Goal: Transaction & Acquisition: Book appointment/travel/reservation

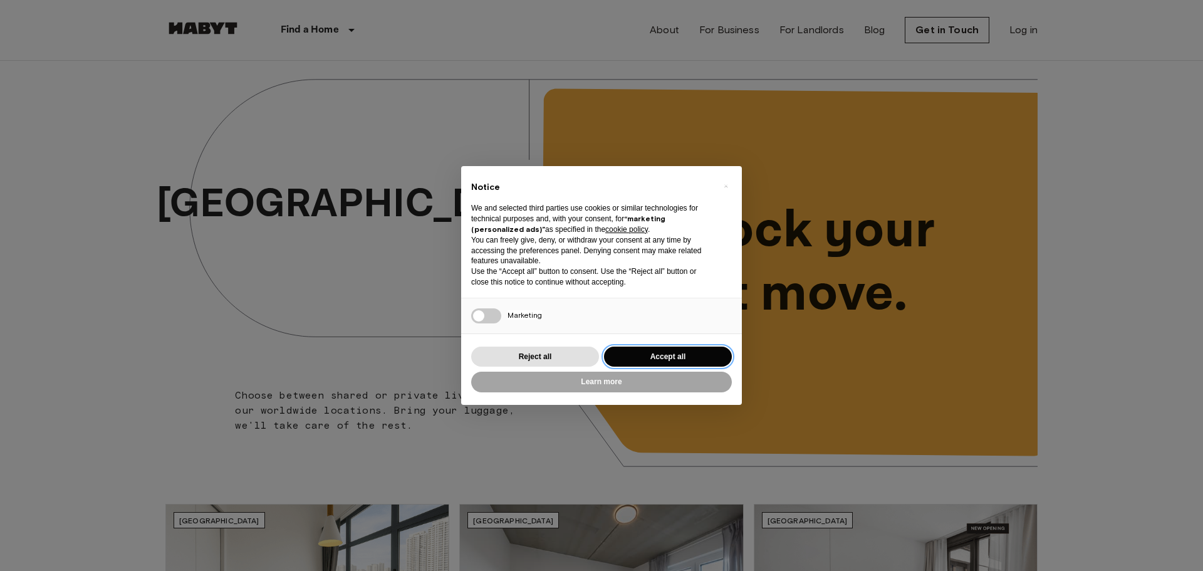
click at [651, 356] on button "Accept all" at bounding box center [668, 357] width 128 height 21
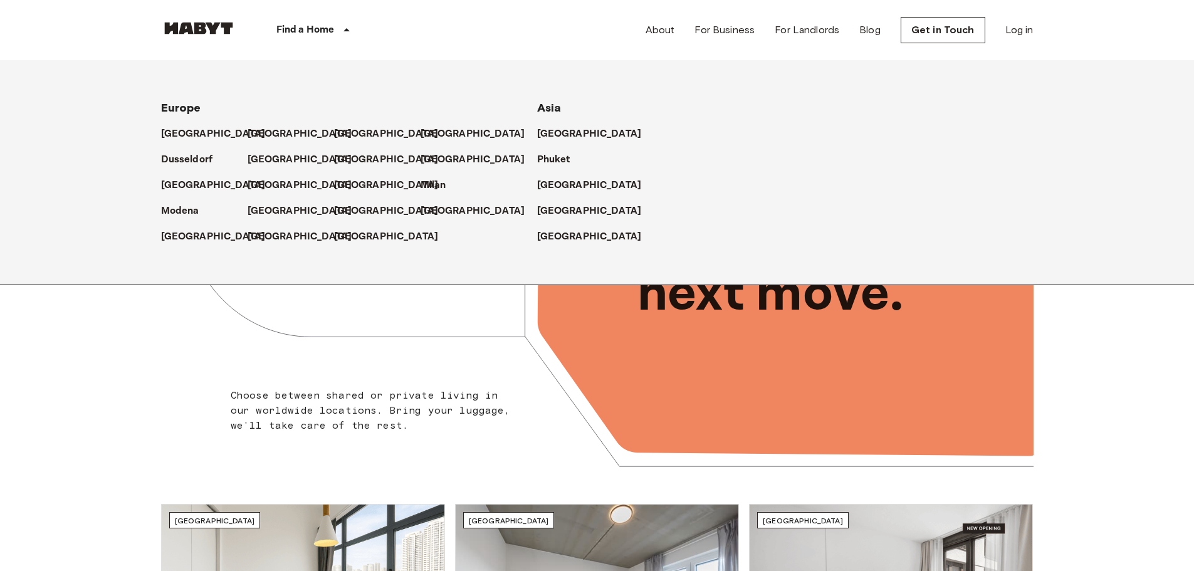
click at [325, 37] on p "Find a Home" at bounding box center [305, 30] width 58 height 15
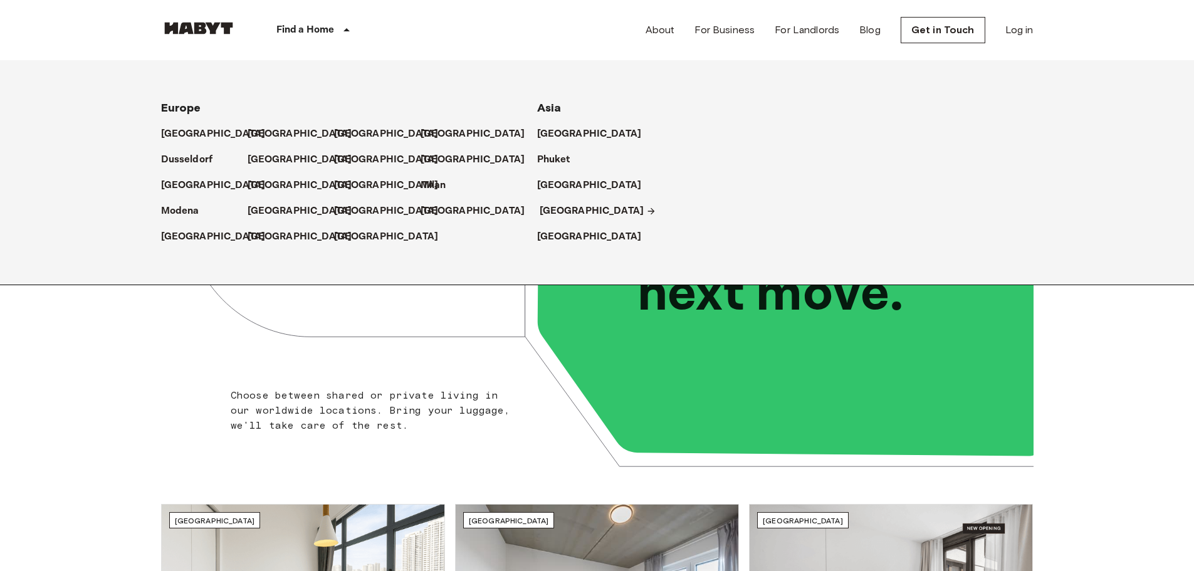
click at [553, 212] on p "[GEOGRAPHIC_DATA]" at bounding box center [592, 211] width 105 height 15
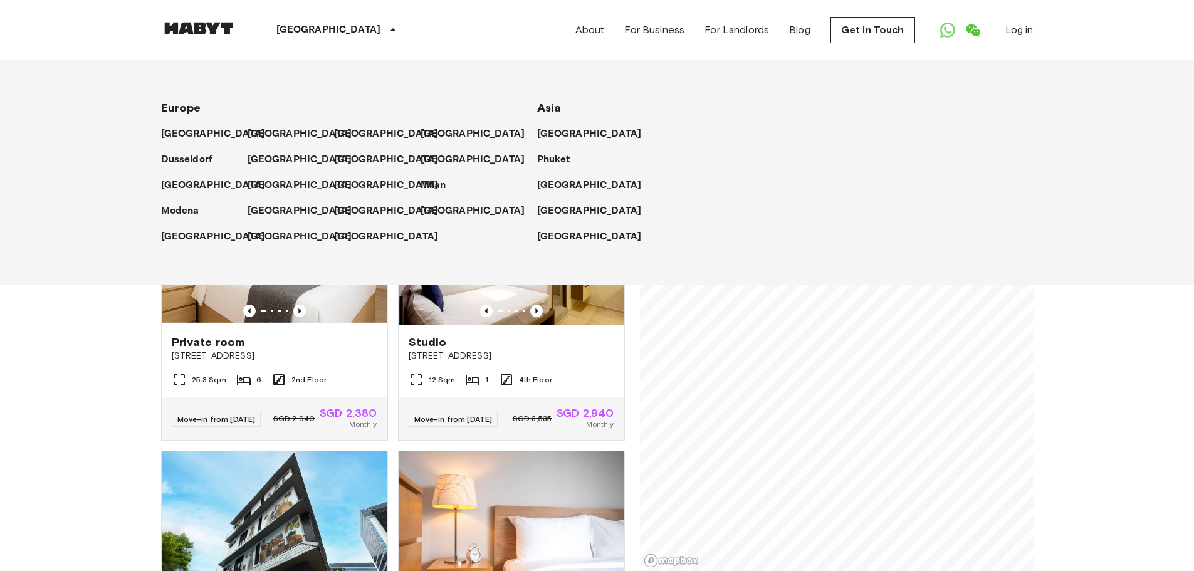
drag, startPoint x: 1135, startPoint y: 397, endPoint x: 1139, endPoint y: 420, distance: 22.9
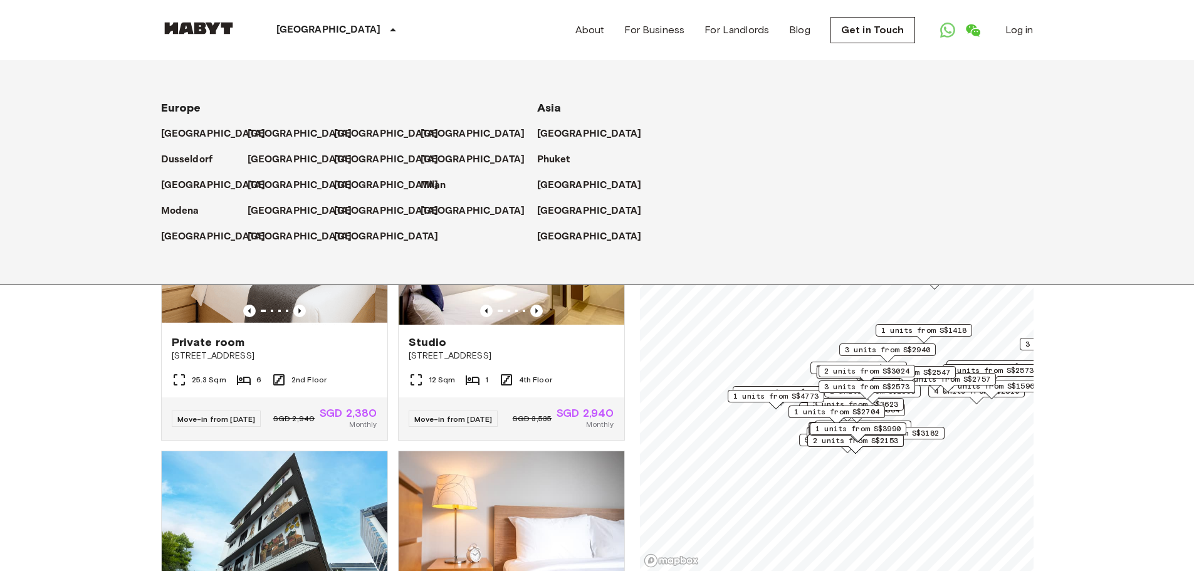
click at [385, 27] on icon at bounding box center [392, 30] width 15 height 15
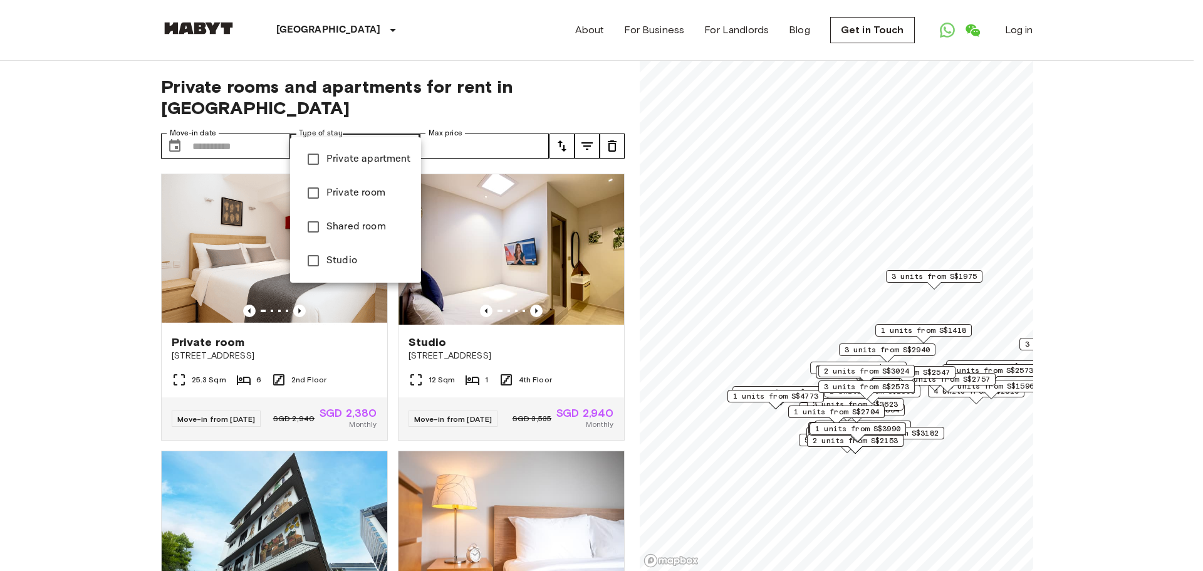
click at [375, 185] on li "Private room" at bounding box center [355, 193] width 131 height 34
type input "**********"
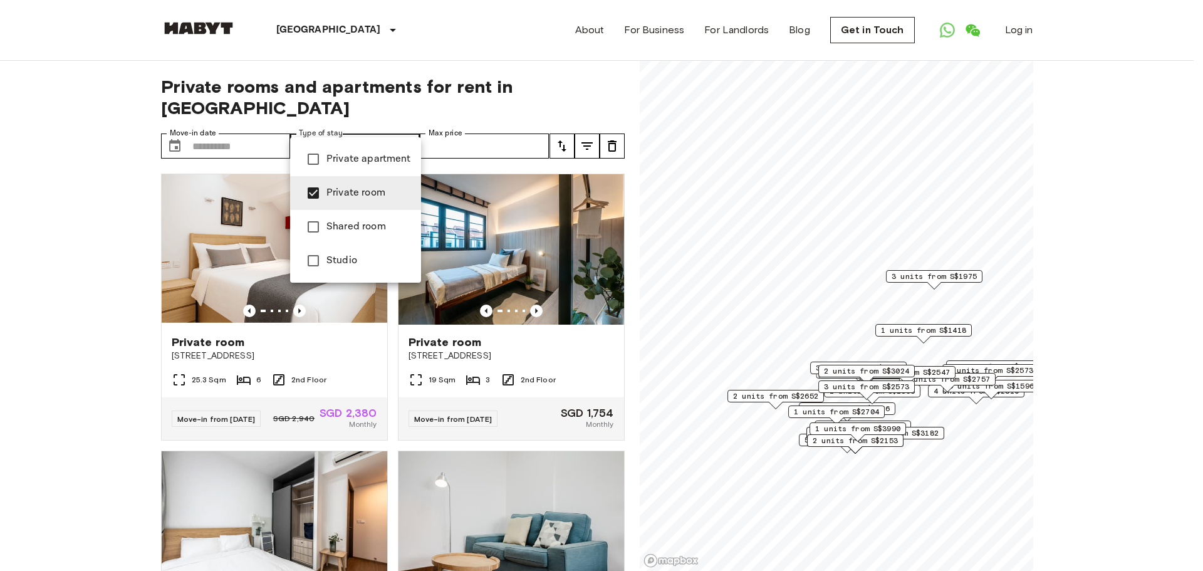
click at [61, 238] on div at bounding box center [601, 285] width 1203 height 571
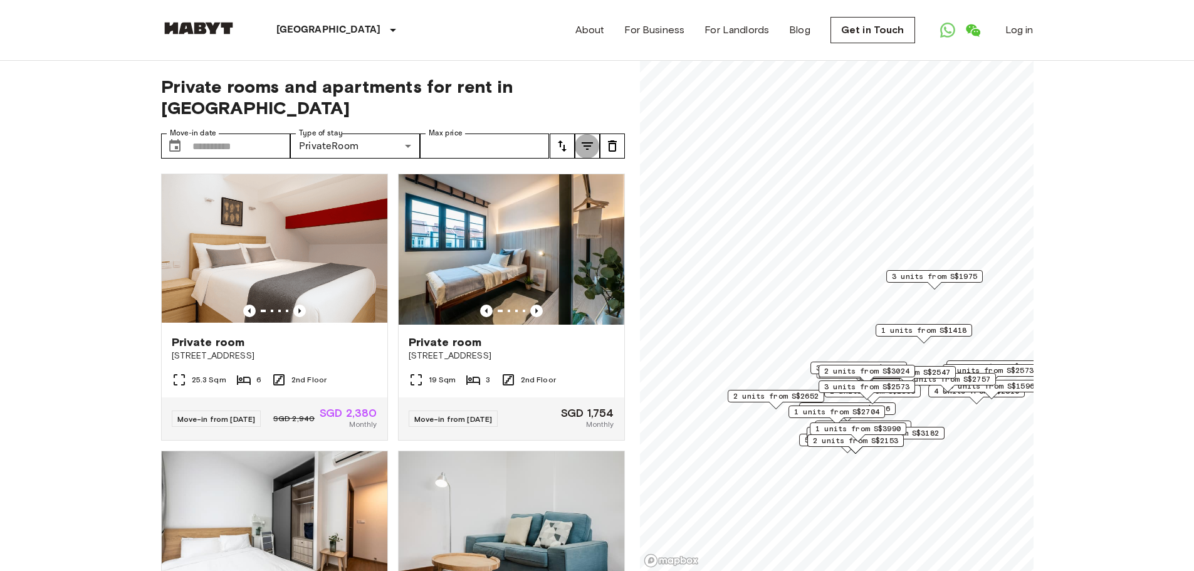
click at [588, 139] on icon "tune" at bounding box center [587, 146] width 15 height 15
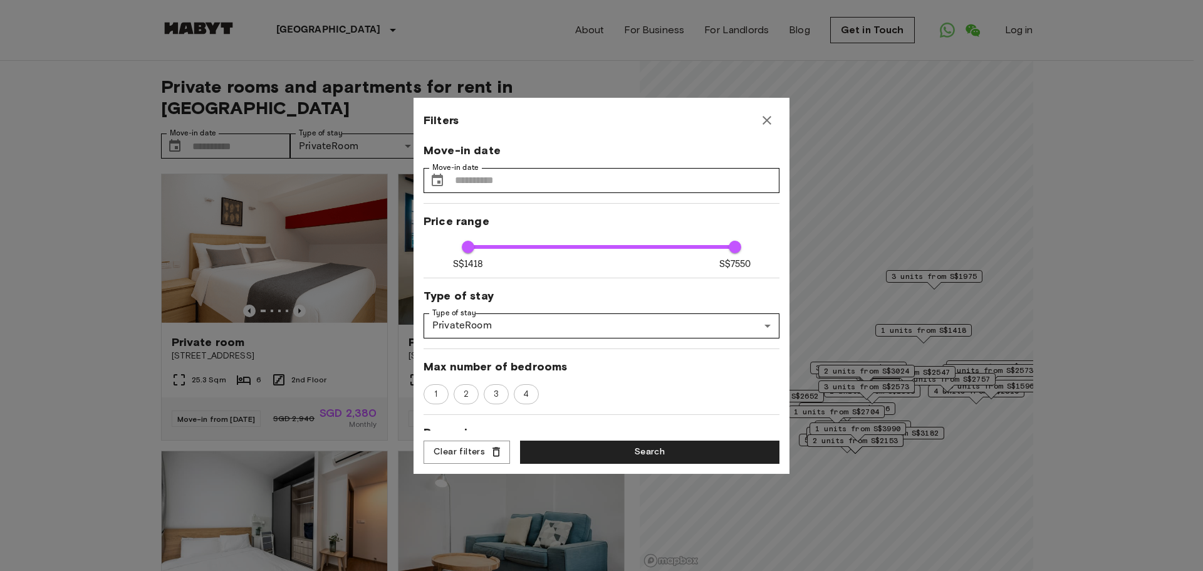
click at [770, 122] on icon "button" at bounding box center [767, 120] width 15 height 15
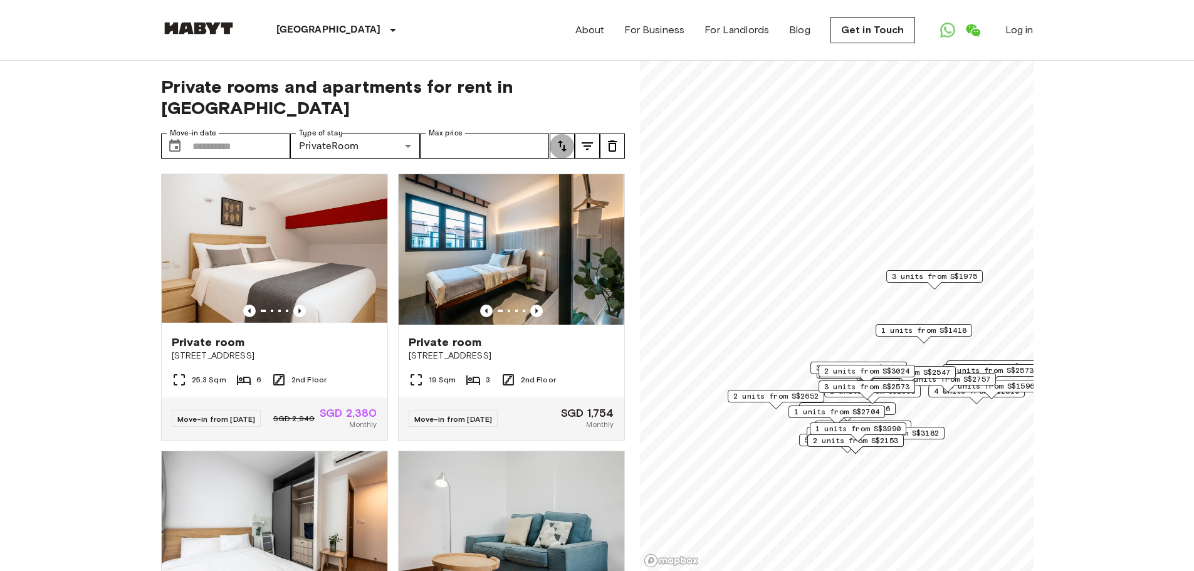
click at [565, 139] on icon "tune" at bounding box center [562, 146] width 15 height 15
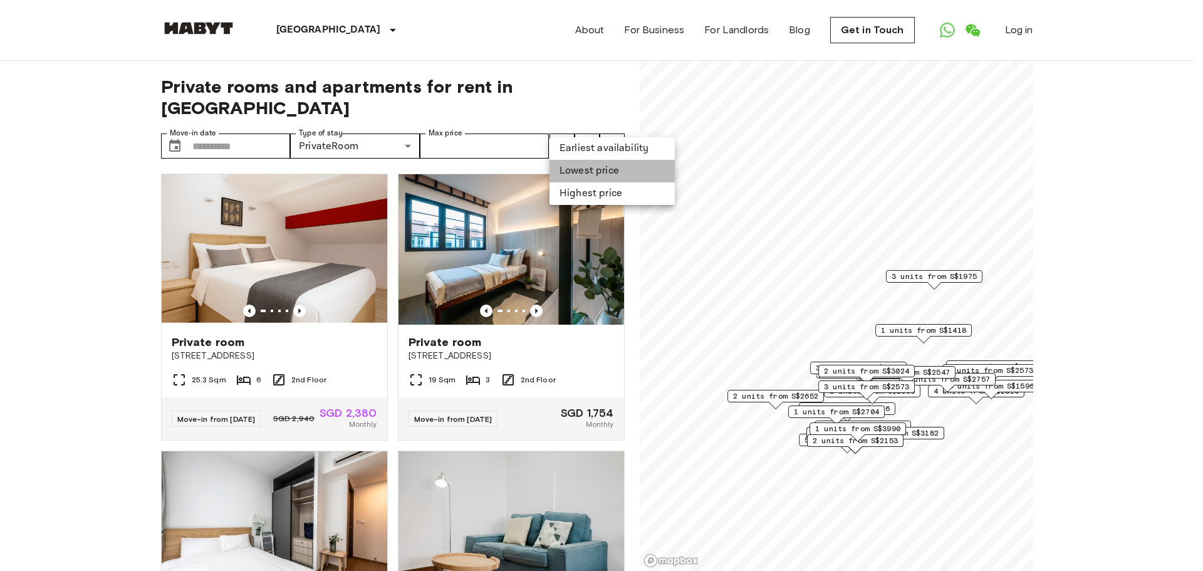
click at [577, 166] on li "Lowest price" at bounding box center [612, 171] width 125 height 23
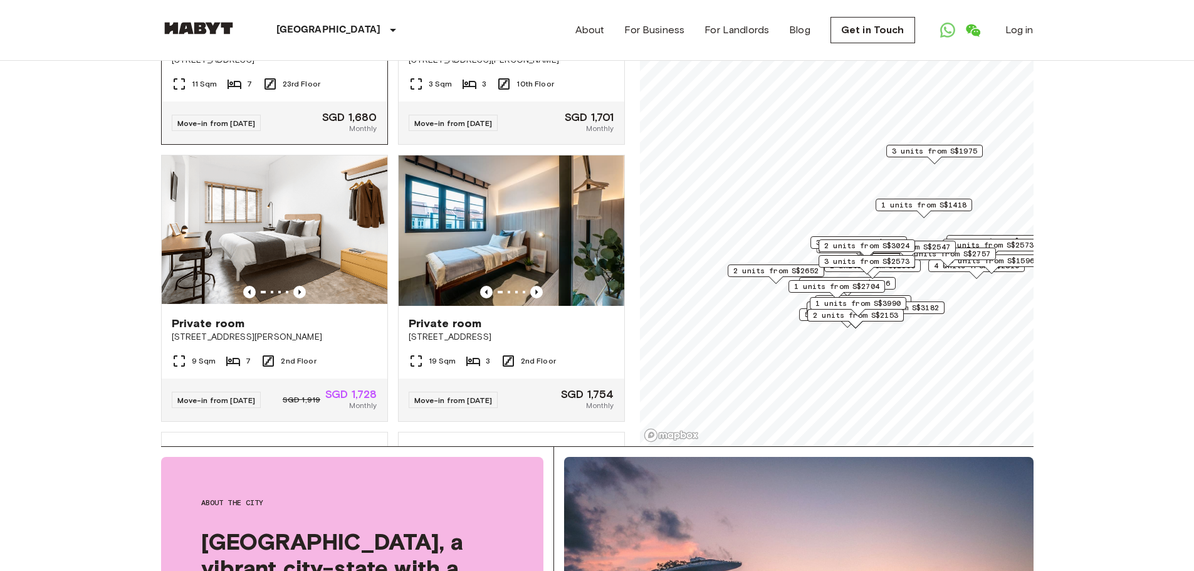
scroll to position [1003, 0]
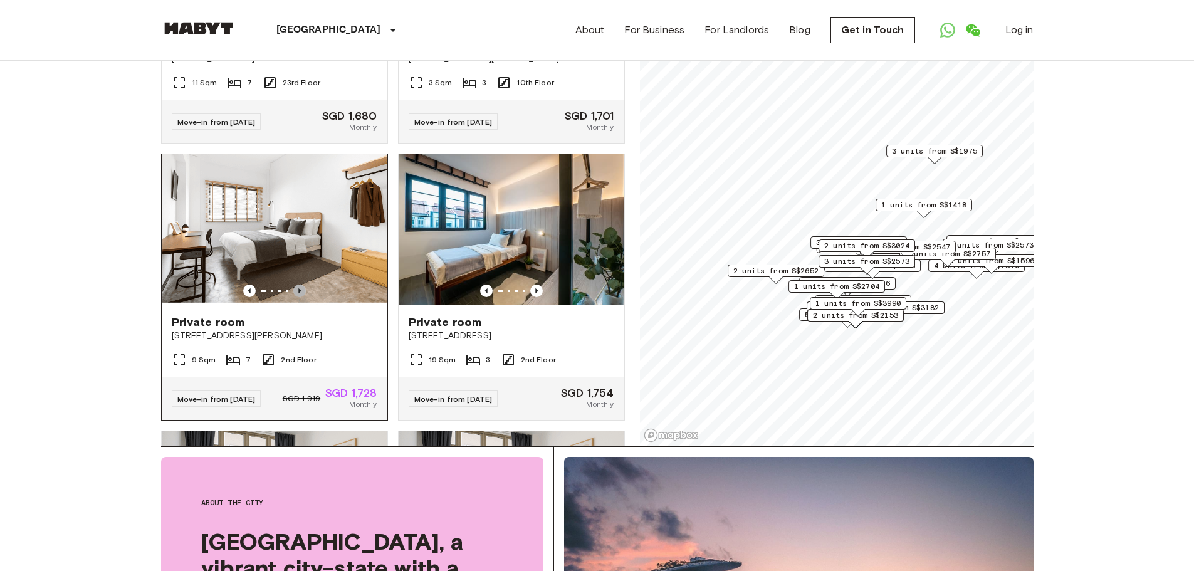
click at [300, 294] on icon "Previous image" at bounding box center [299, 291] width 13 height 13
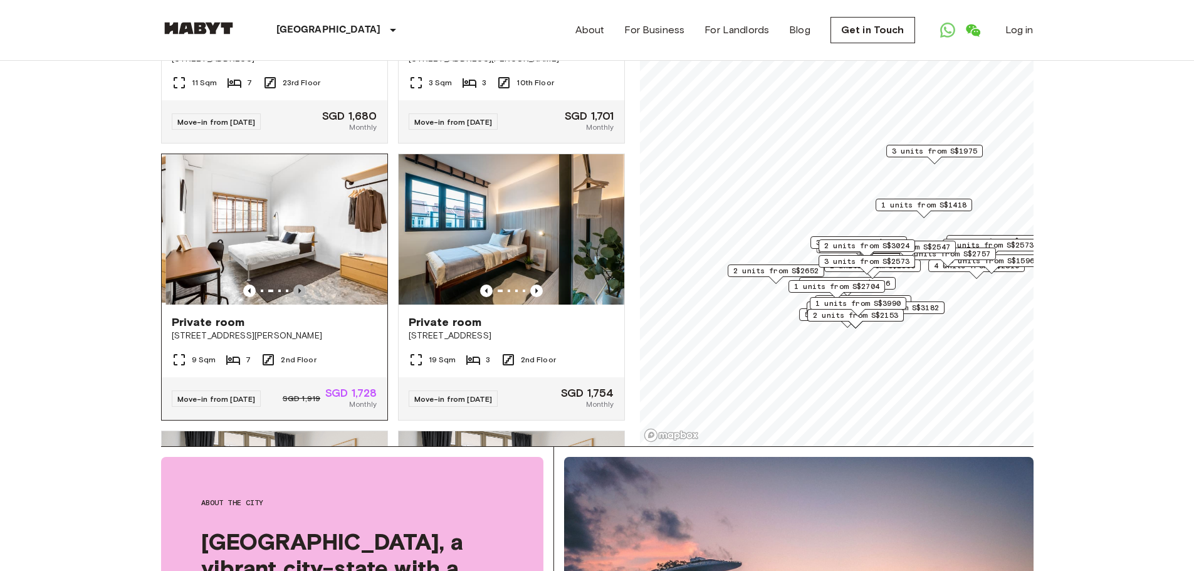
click at [300, 294] on icon "Previous image" at bounding box center [299, 291] width 13 height 13
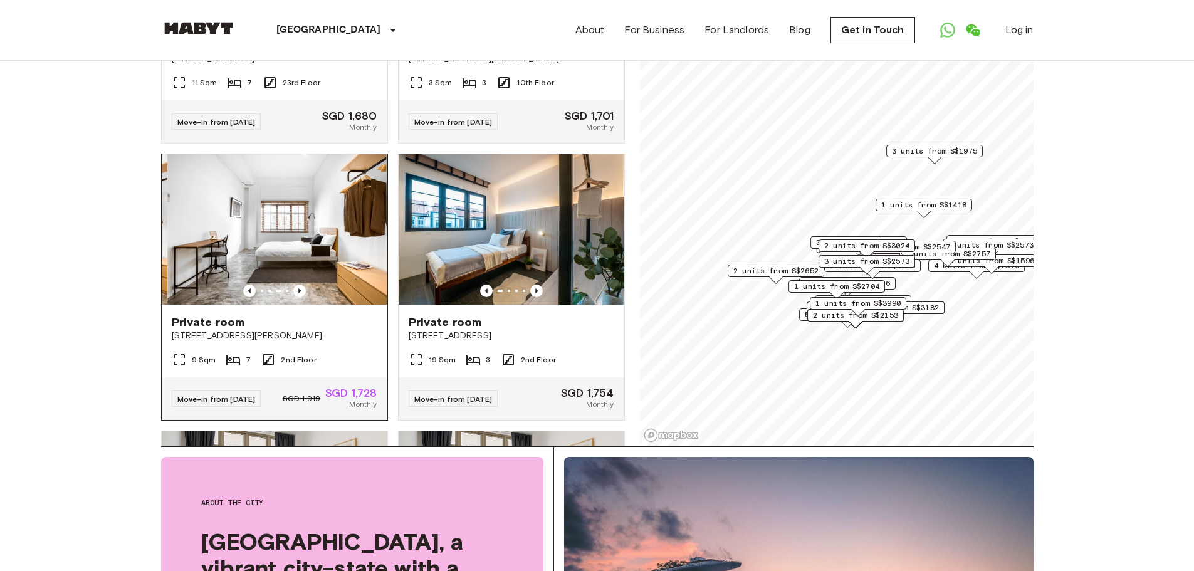
click at [298, 266] on img at bounding box center [280, 229] width 226 height 150
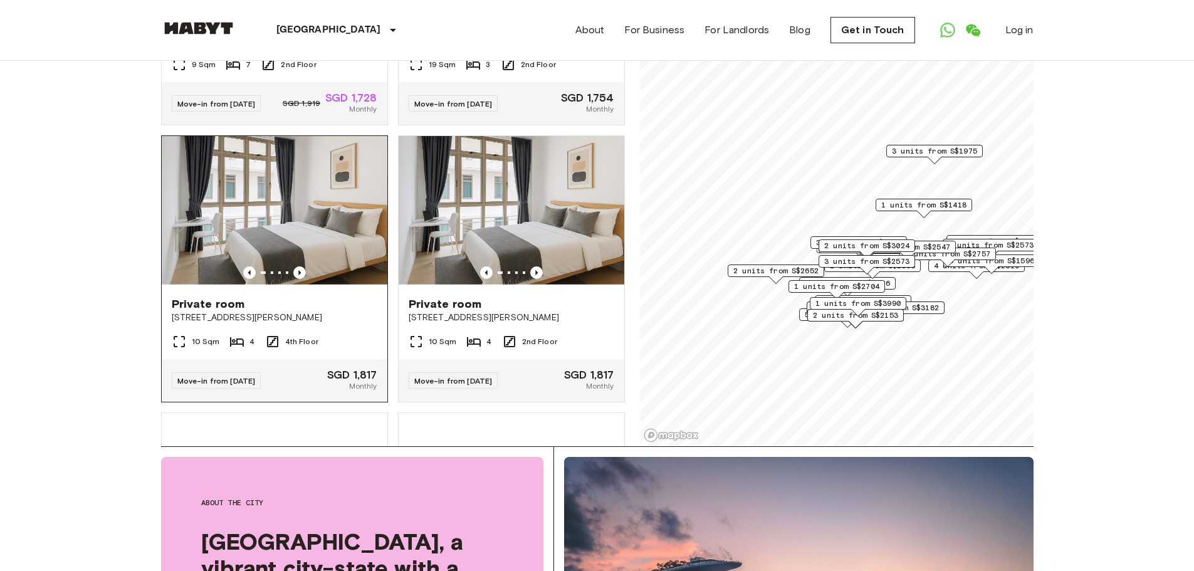
scroll to position [1379, 0]
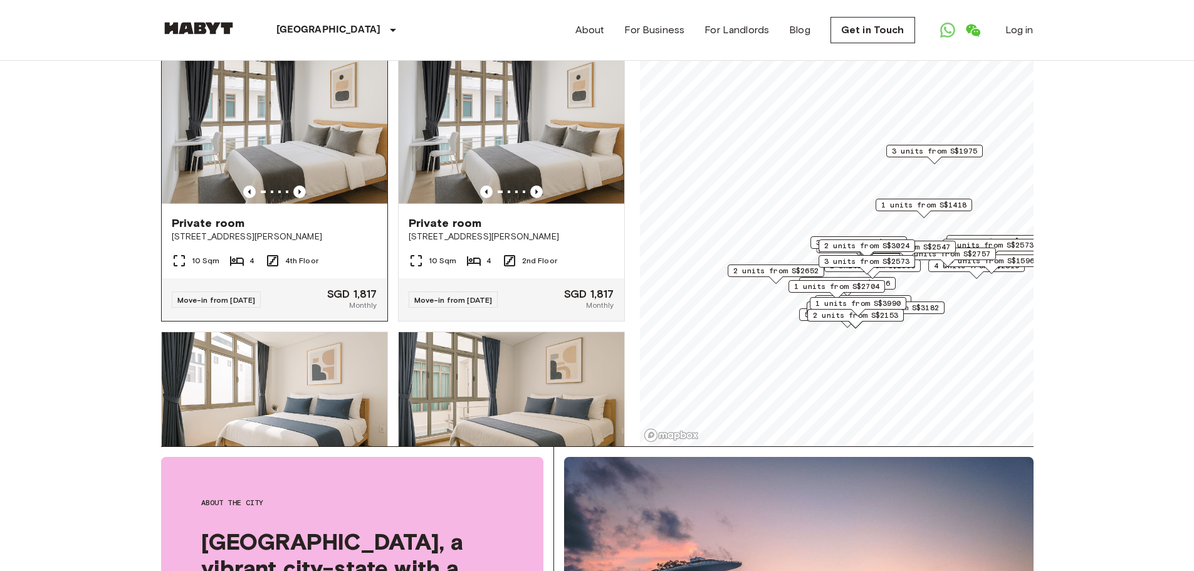
click at [313, 147] on img at bounding box center [275, 130] width 226 height 150
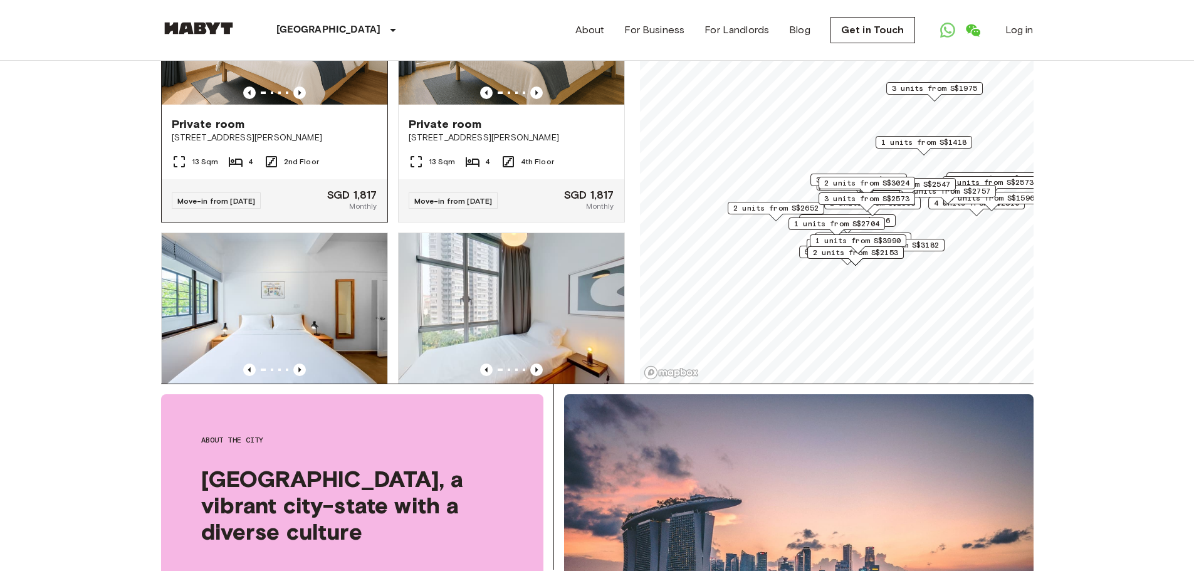
scroll to position [1629, 0]
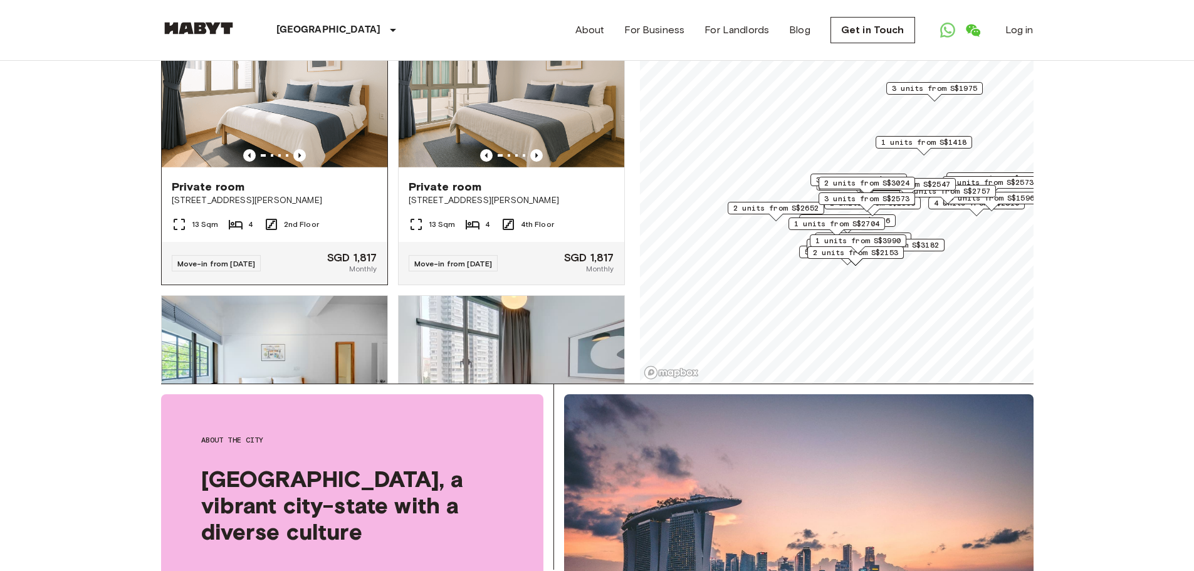
click at [298, 169] on img at bounding box center [275, 94] width 226 height 150
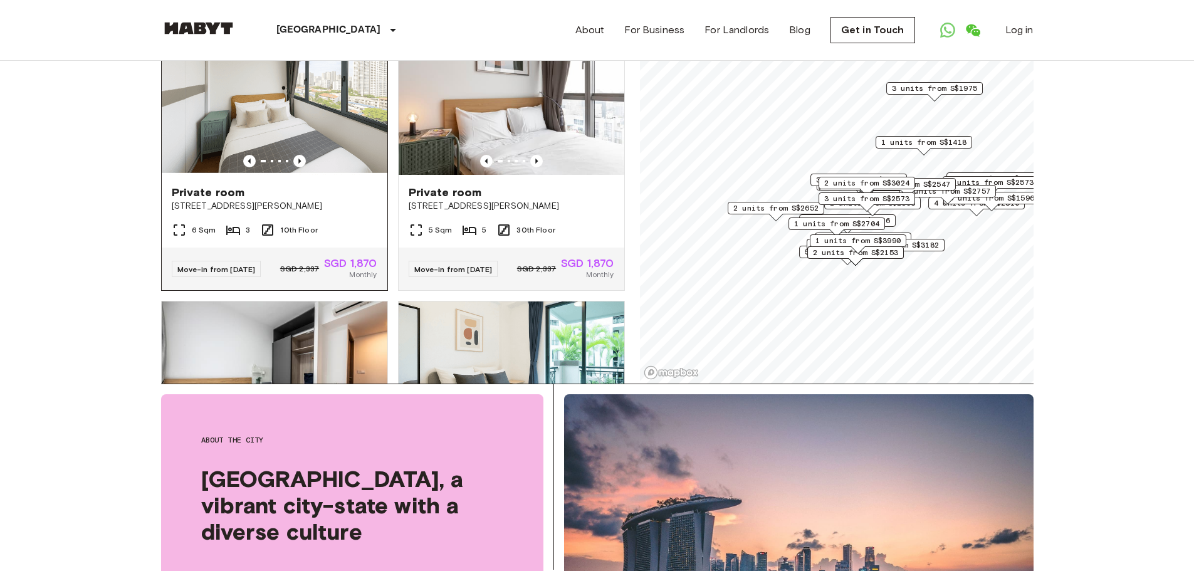
scroll to position [2757, 0]
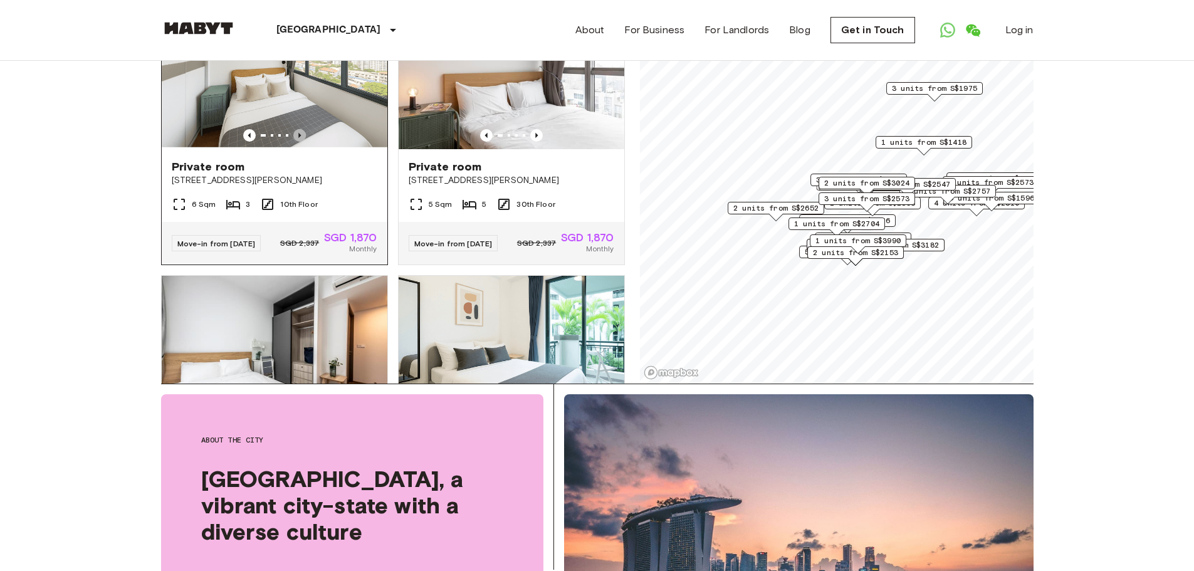
click at [295, 142] on icon "Previous image" at bounding box center [299, 135] width 13 height 13
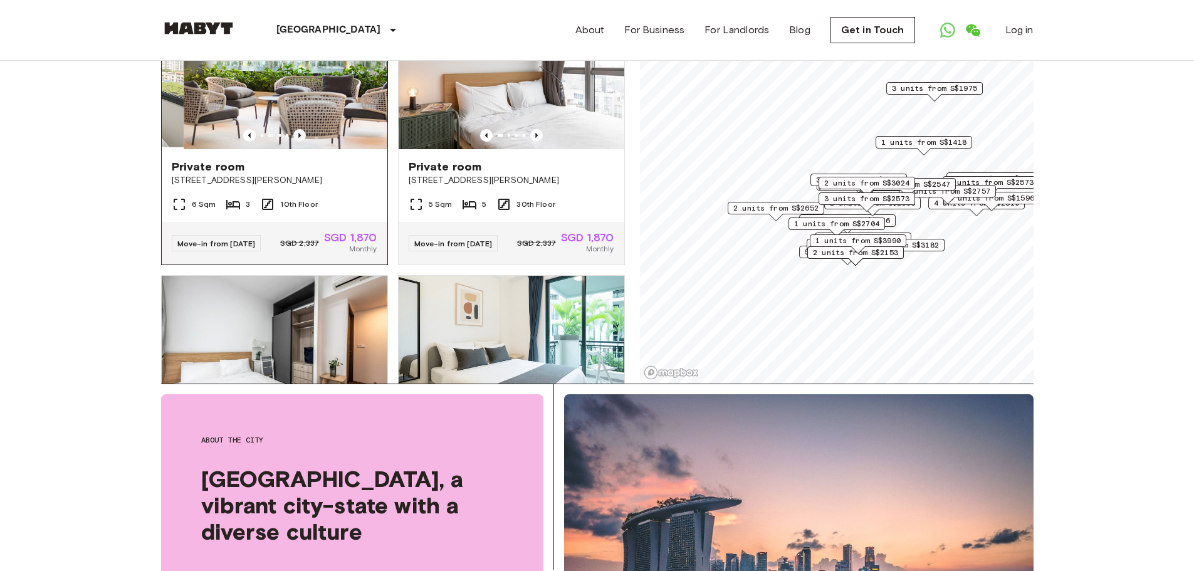
click at [297, 142] on icon "Previous image" at bounding box center [299, 135] width 13 height 13
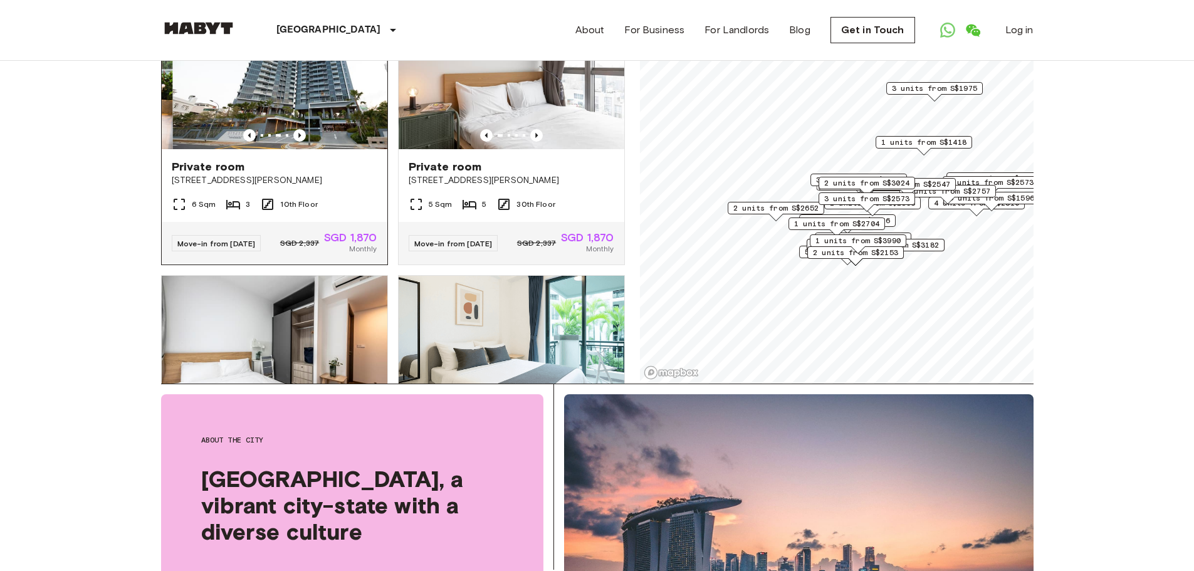
click at [333, 149] on img at bounding box center [285, 74] width 226 height 150
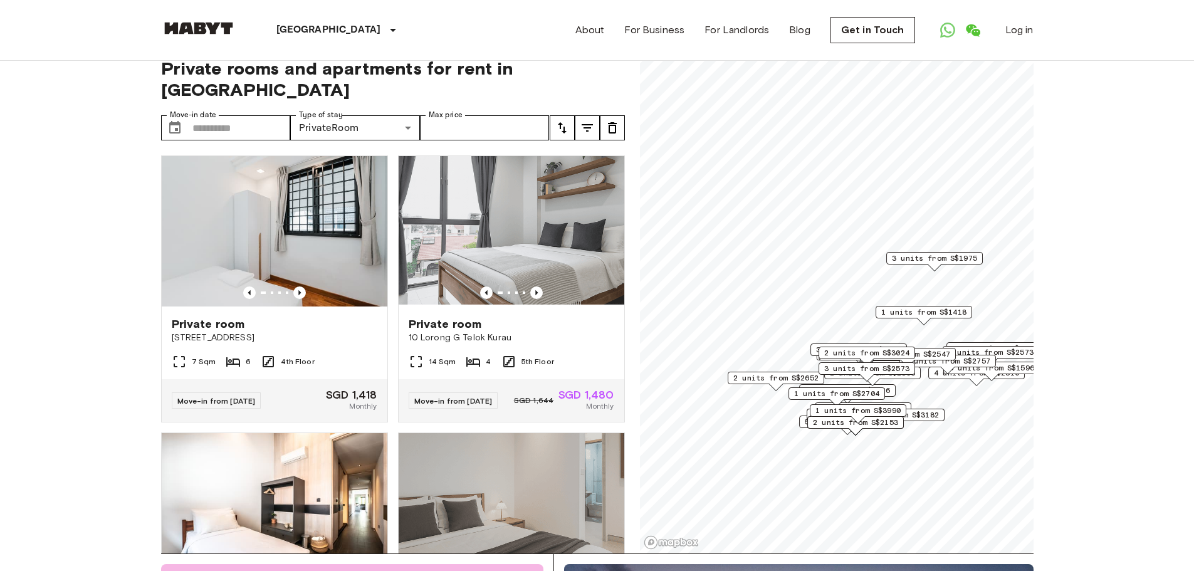
scroll to position [0, 0]
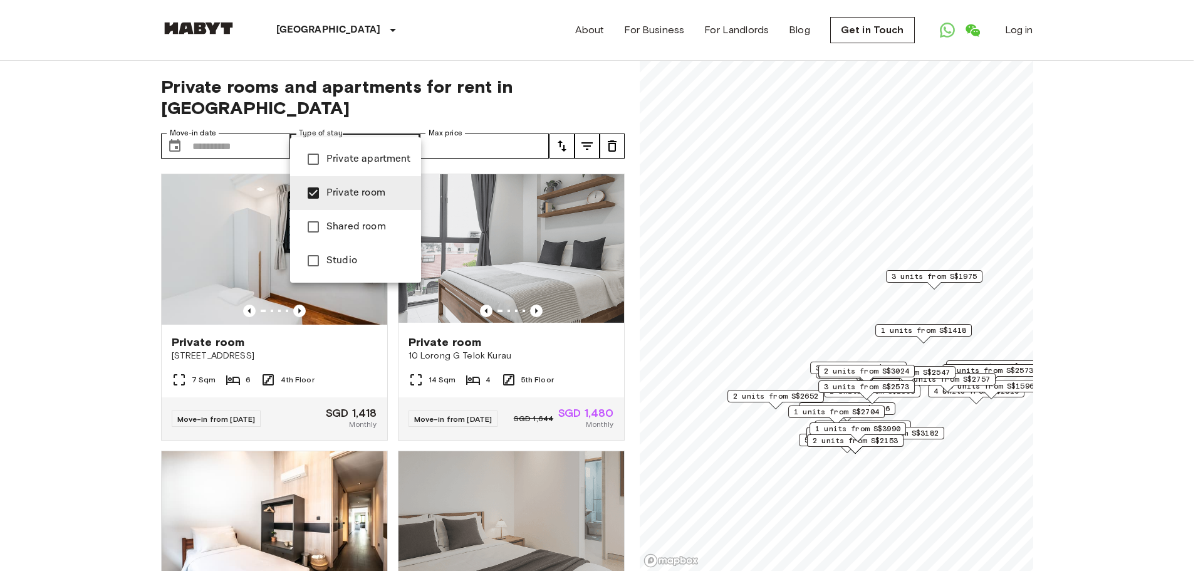
click at [381, 123] on div at bounding box center [601, 285] width 1203 height 571
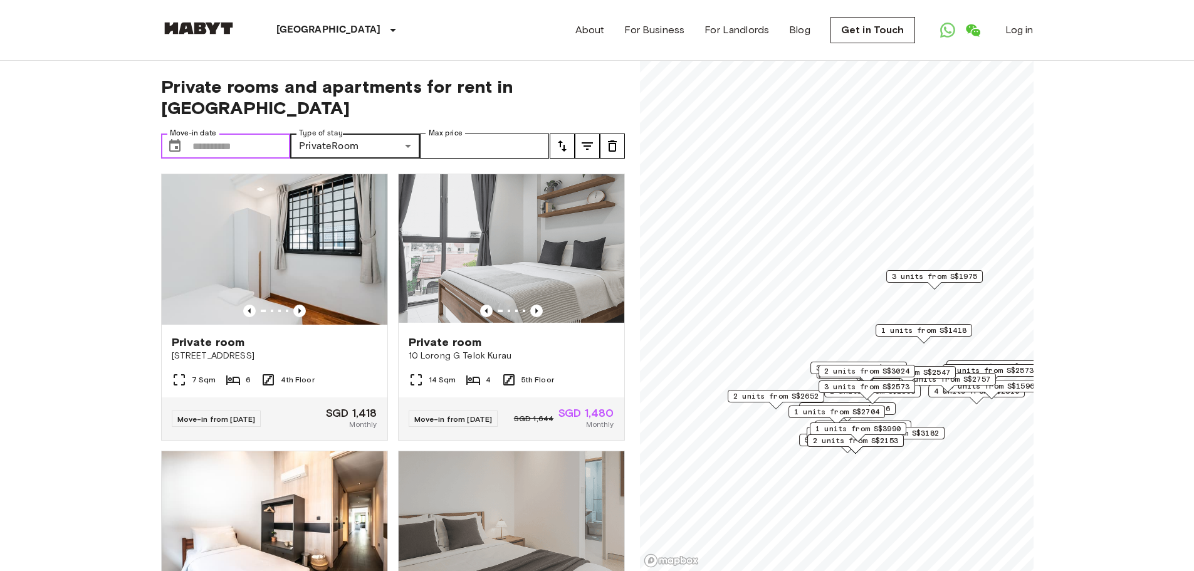
click at [236, 133] on input "Move-in date" at bounding box center [241, 145] width 98 height 25
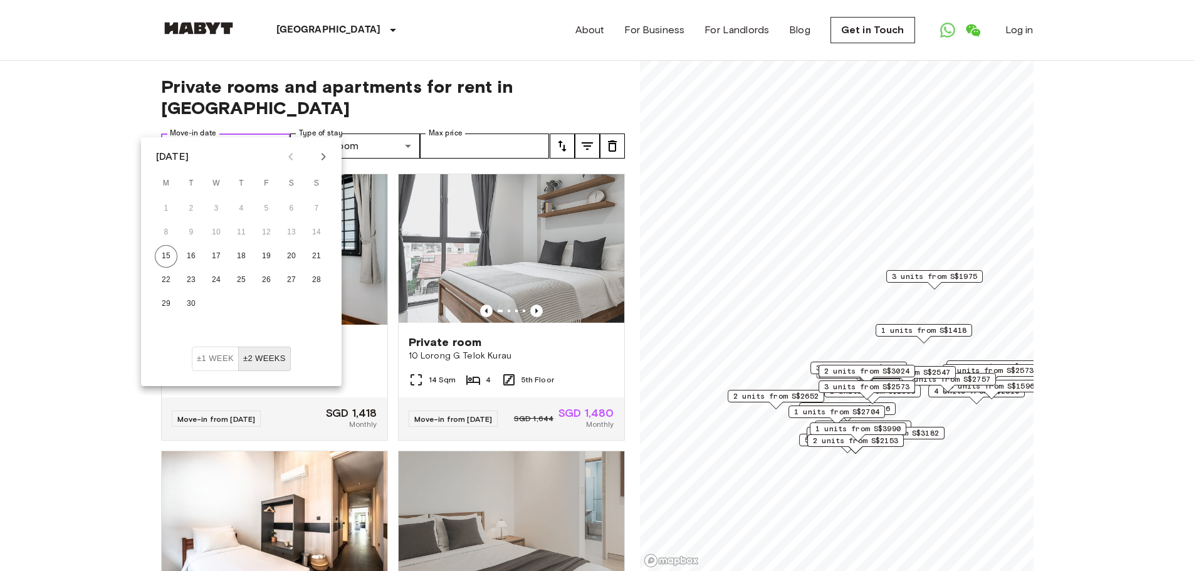
click at [245, 133] on input "Move-in date" at bounding box center [241, 145] width 98 height 25
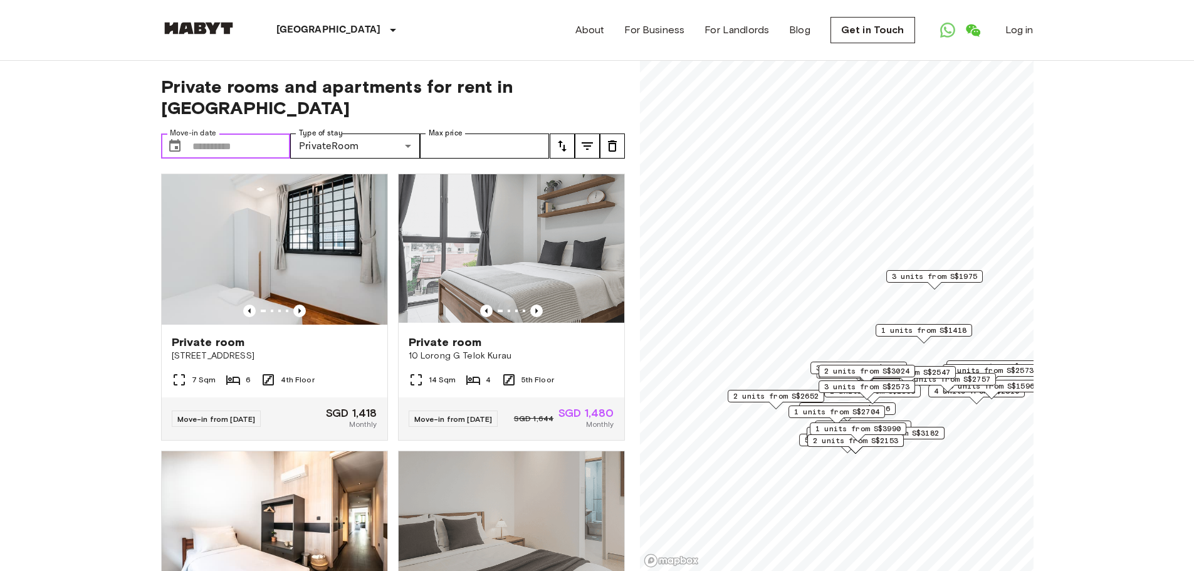
click at [246, 133] on input "Move-in date" at bounding box center [241, 145] width 98 height 25
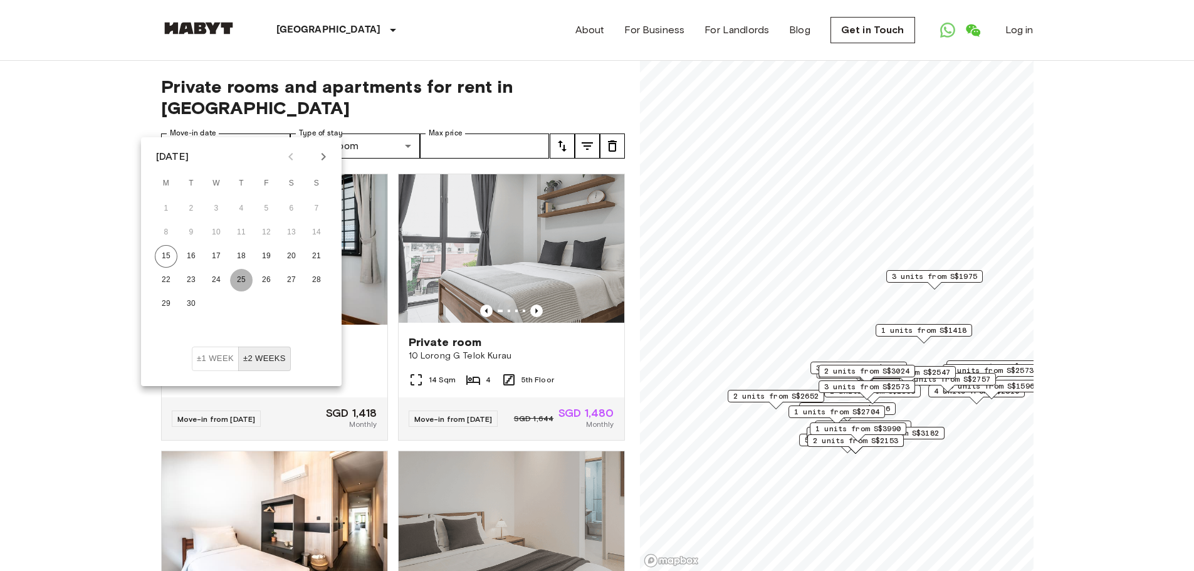
click at [239, 280] on button "25" at bounding box center [241, 280] width 23 height 23
type input "**********"
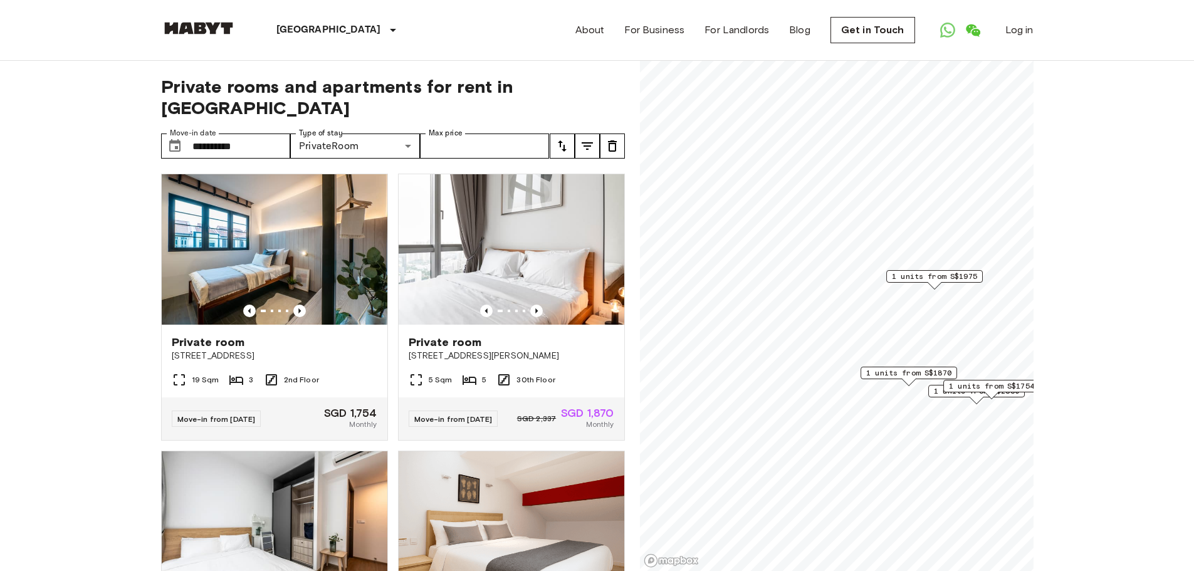
click at [268, 133] on input "**********" at bounding box center [241, 145] width 98 height 25
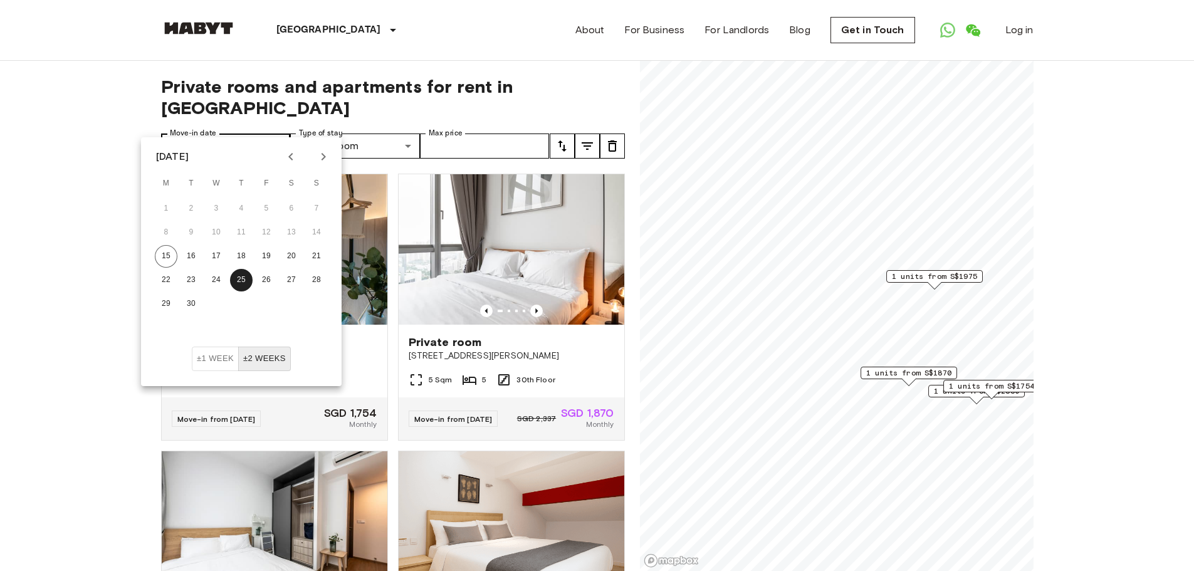
click at [230, 269] on button "25" at bounding box center [241, 280] width 23 height 23
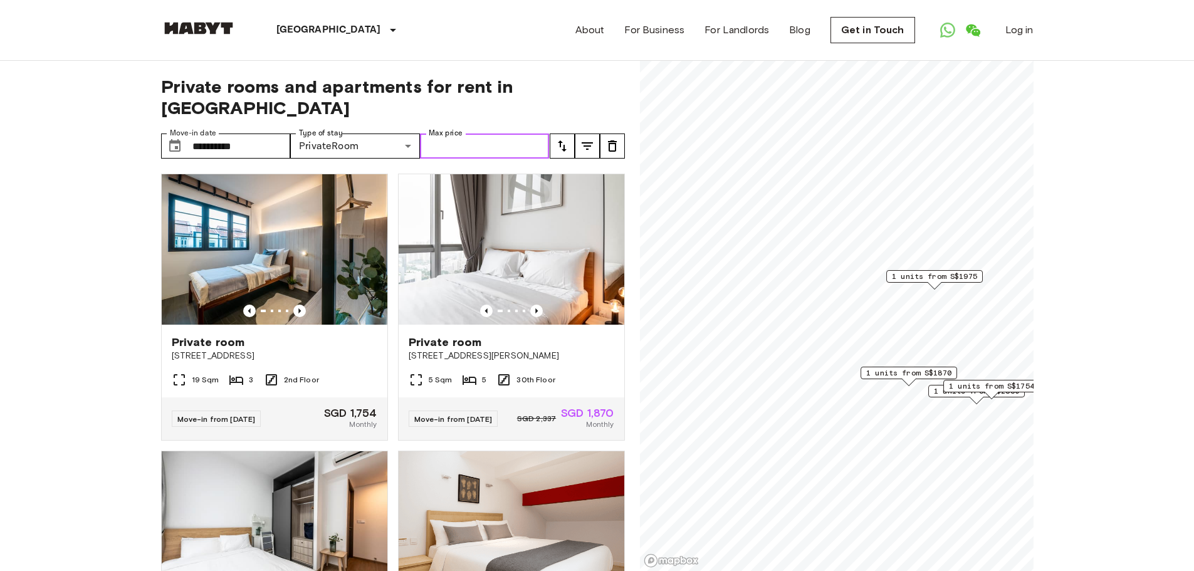
click at [440, 133] on input "Max price" at bounding box center [485, 145] width 130 height 25
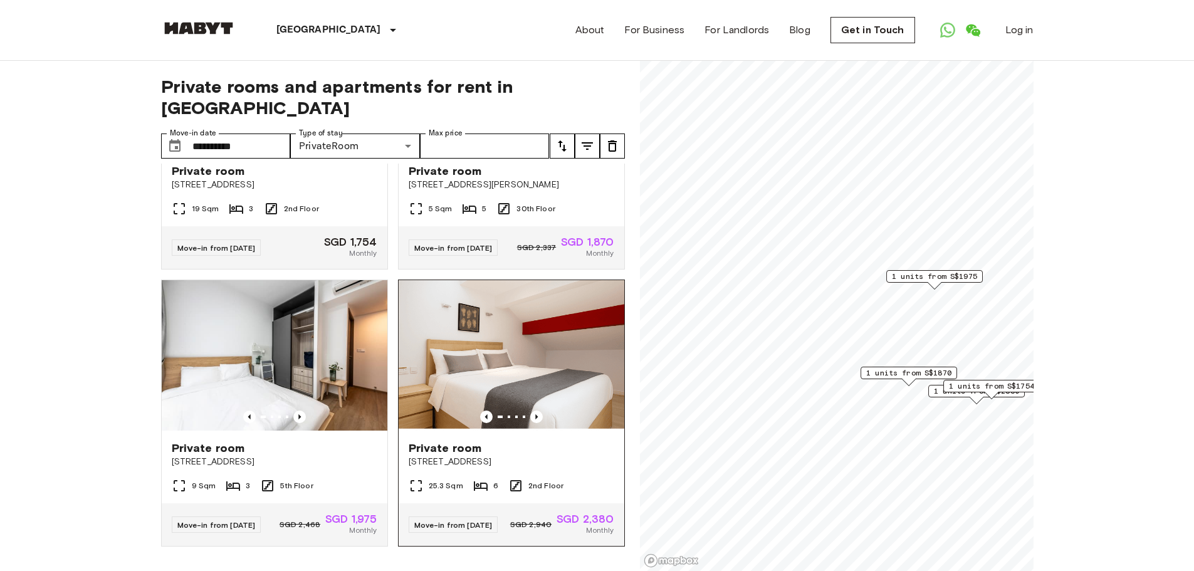
scroll to position [189, 0]
click at [530, 410] on icon "Previous image" at bounding box center [536, 416] width 13 height 13
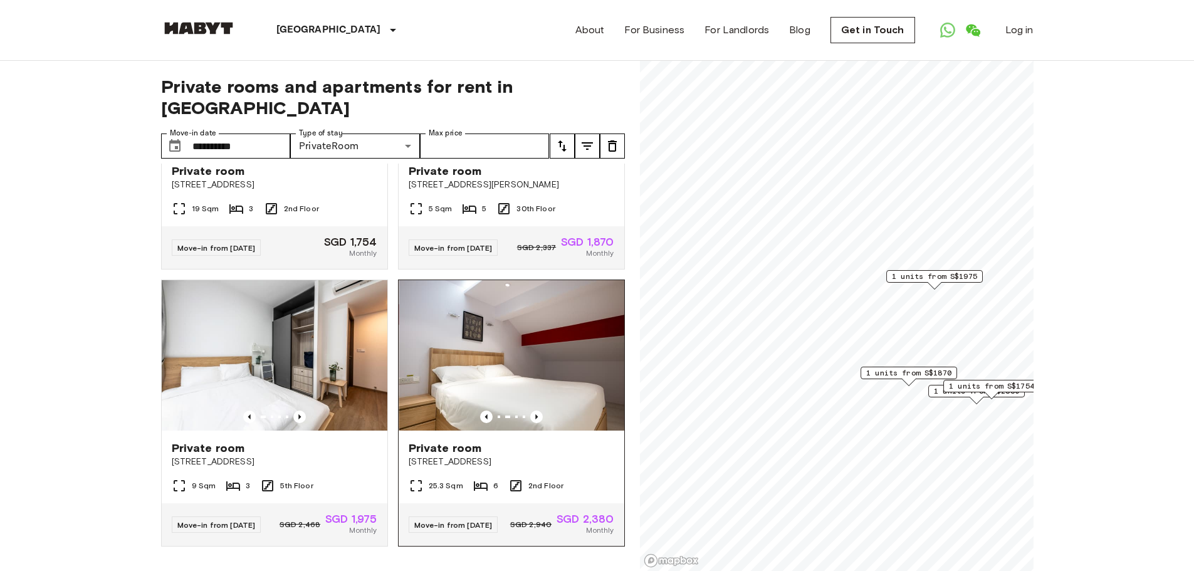
click at [517, 346] on img at bounding box center [512, 355] width 226 height 150
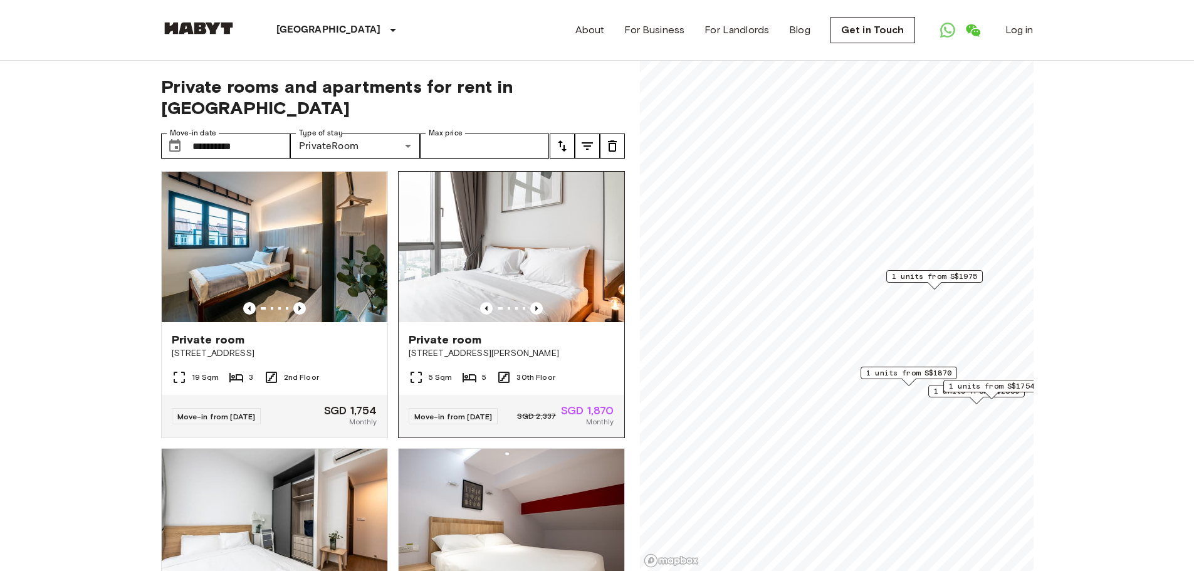
scroll to position [0, 0]
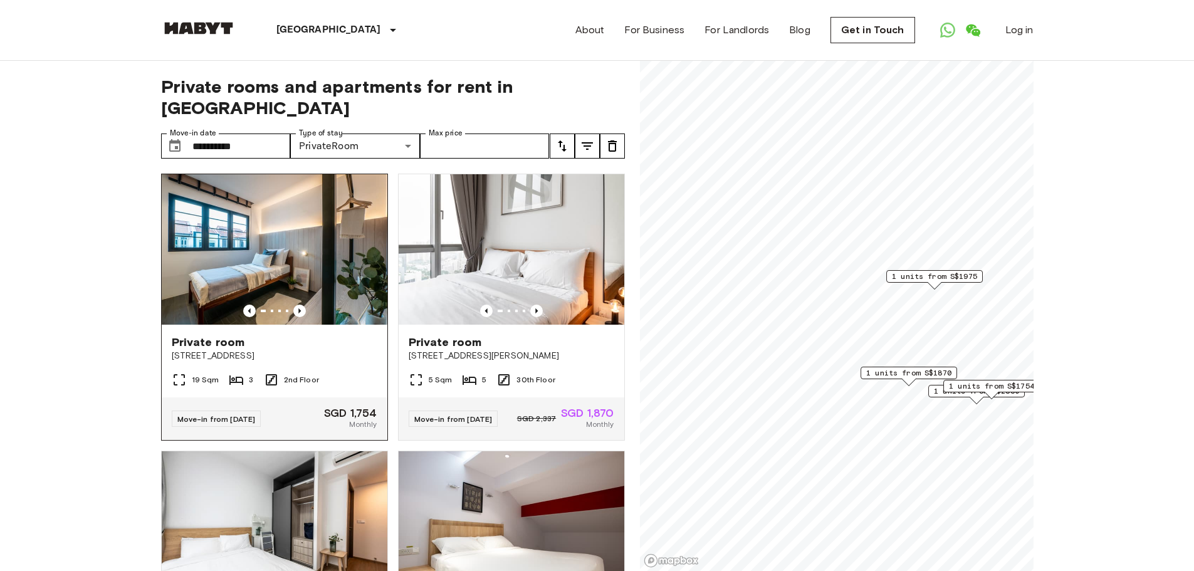
click at [288, 264] on img at bounding box center [275, 249] width 226 height 150
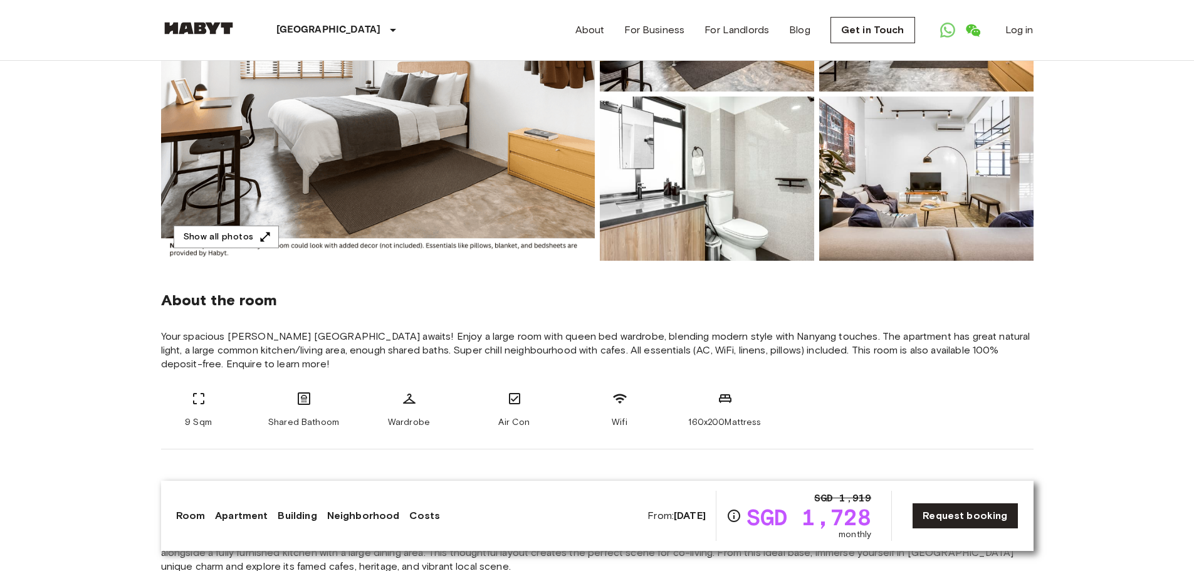
scroll to position [188, 0]
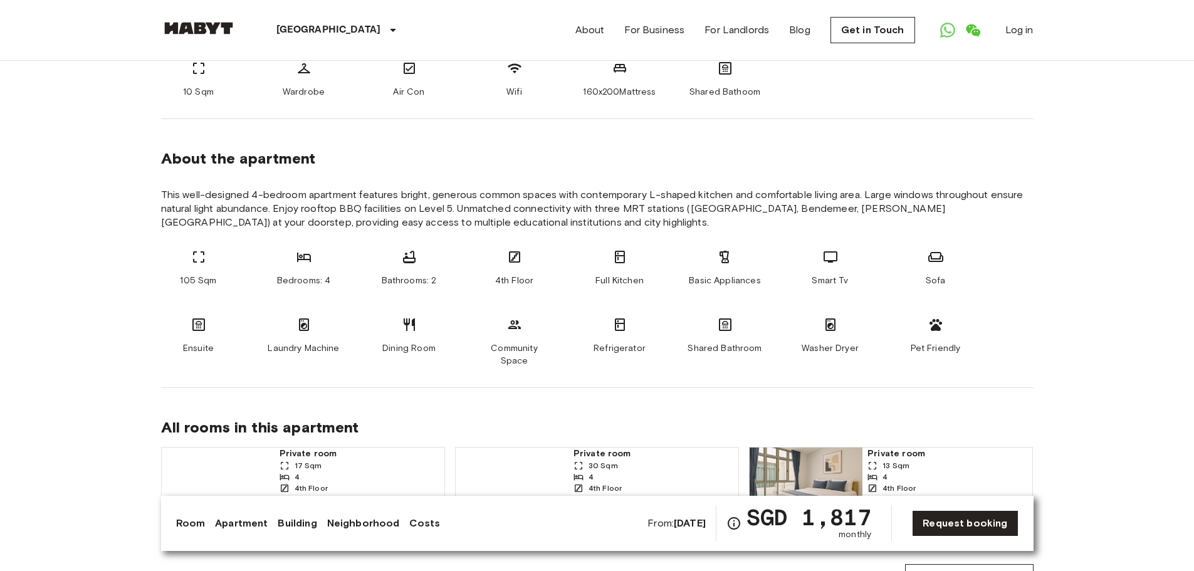
scroll to position [501, 0]
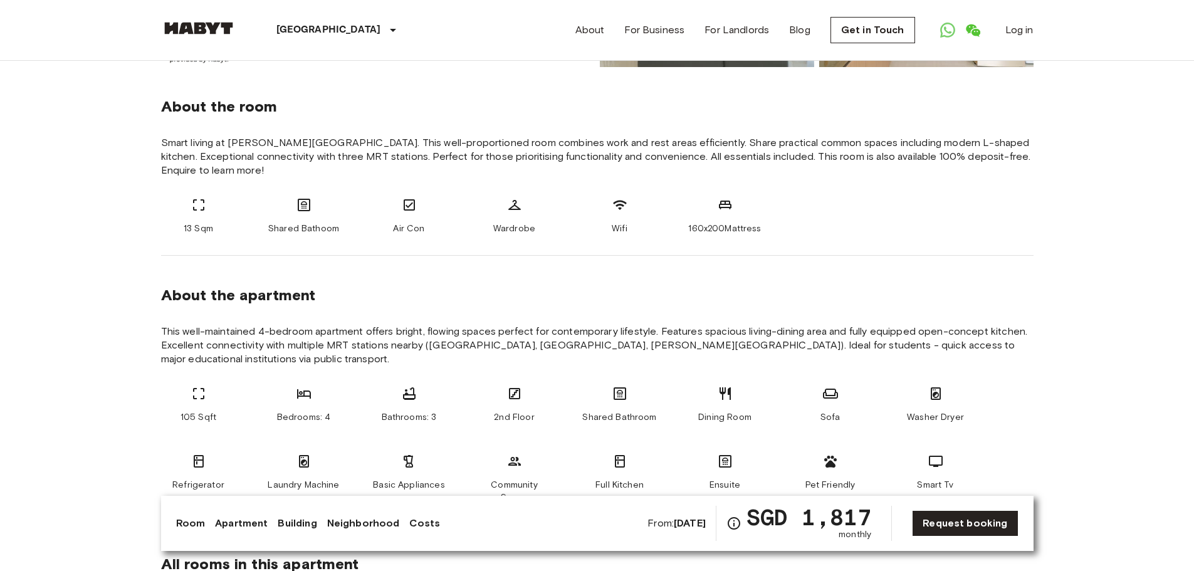
scroll to position [501, 0]
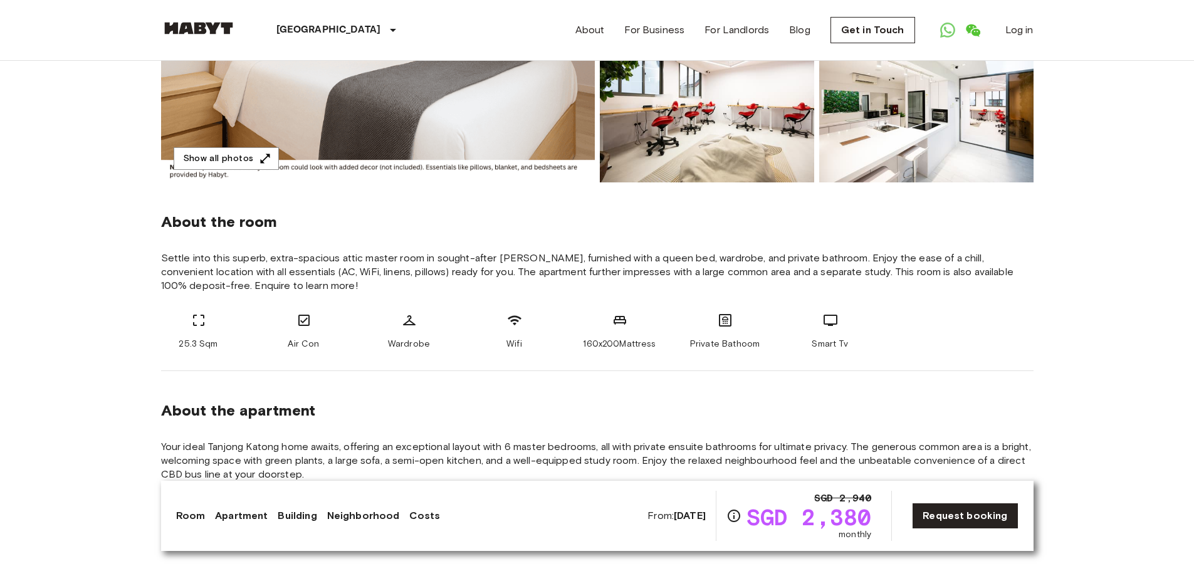
scroll to position [376, 0]
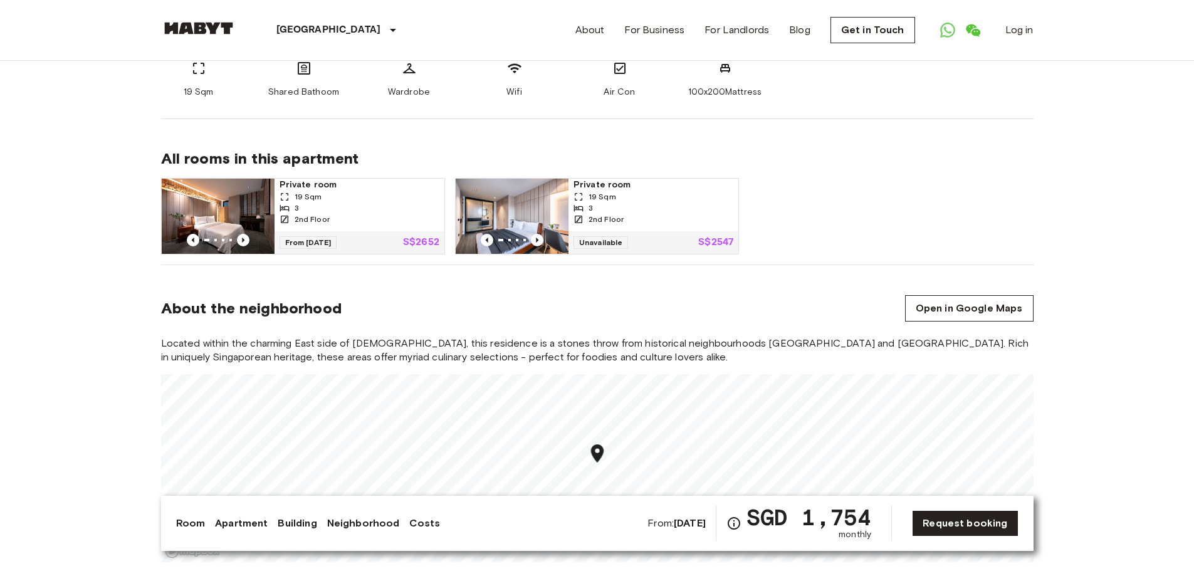
scroll to position [251, 0]
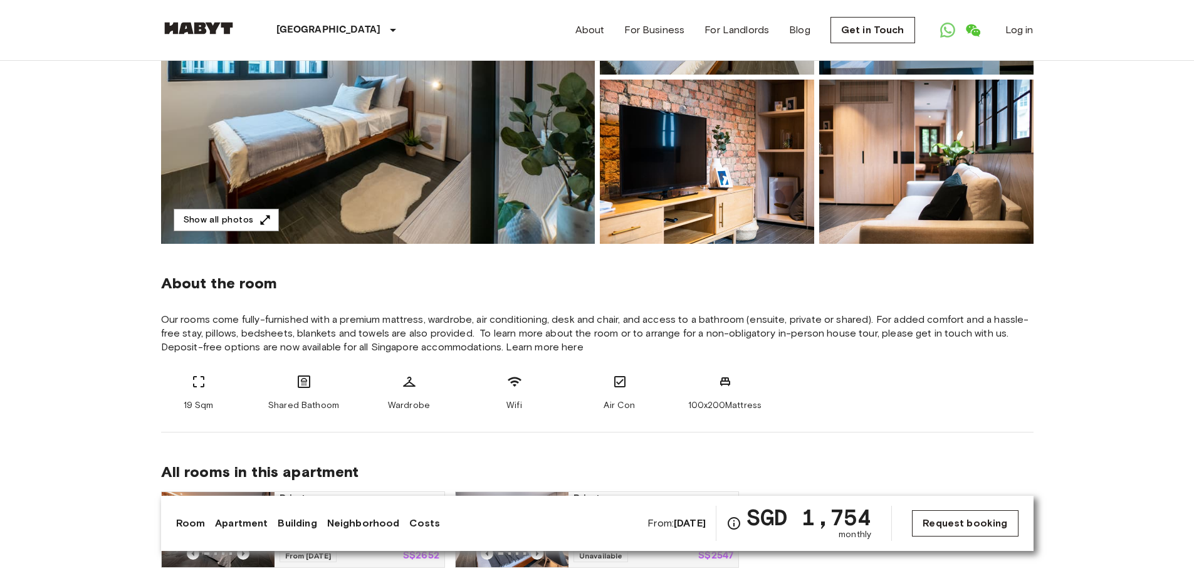
click at [959, 519] on link "Request booking" at bounding box center [965, 523] width 106 height 26
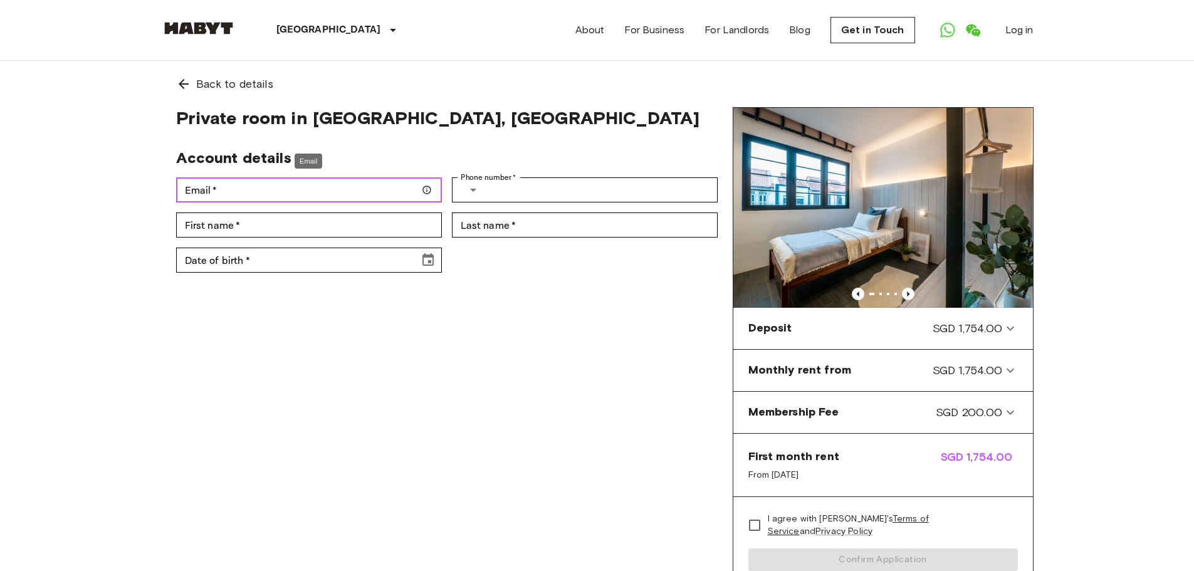
click at [382, 193] on input "Email   *" at bounding box center [309, 189] width 266 height 25
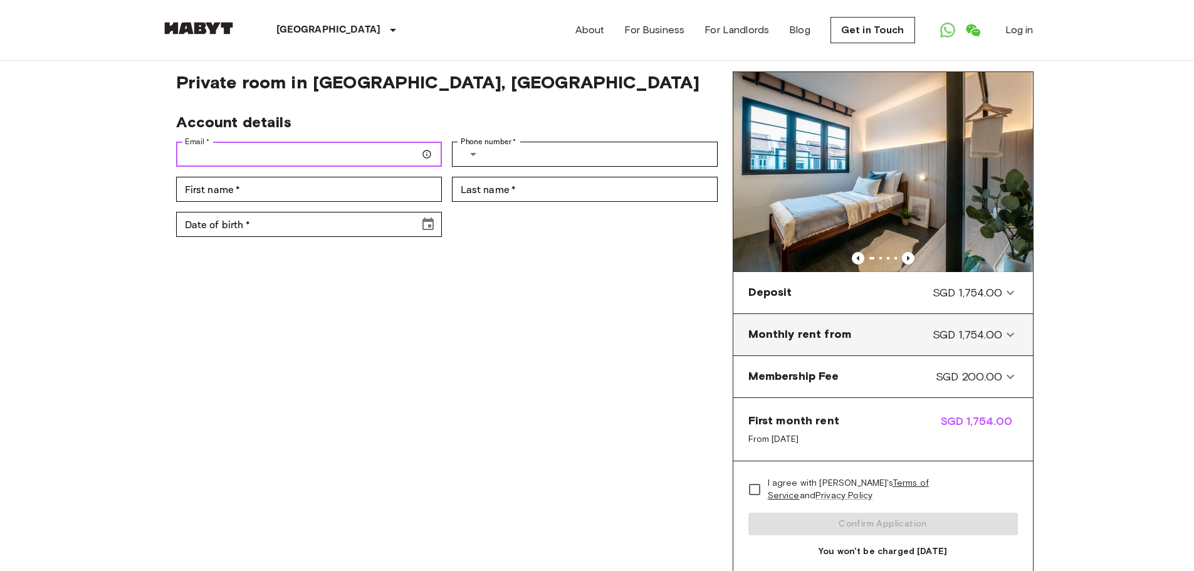
scroll to position [63, 0]
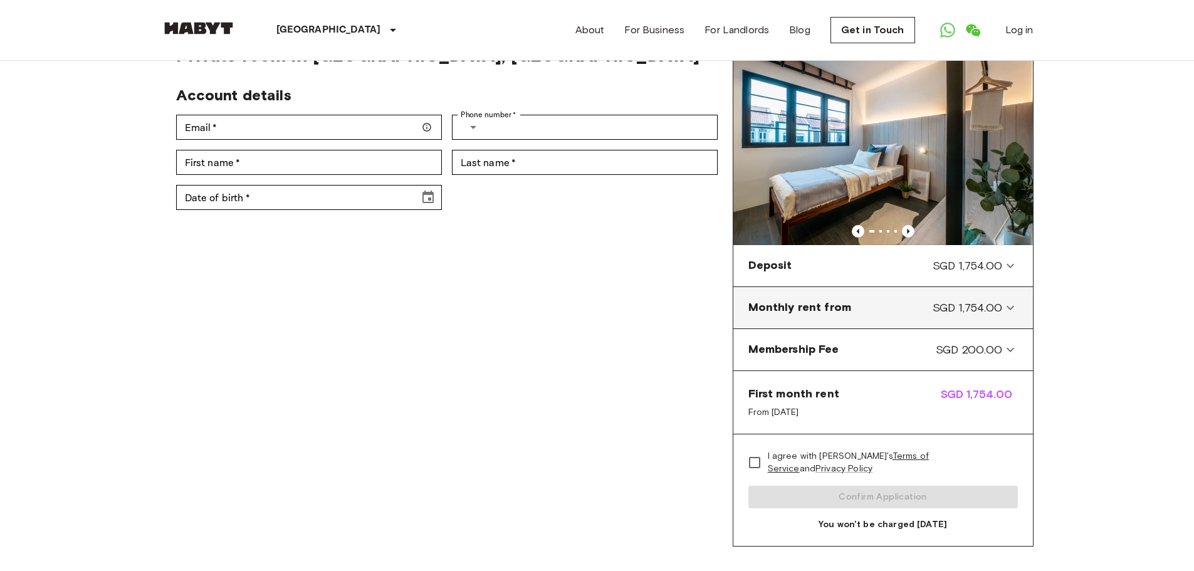
click at [1001, 306] on span "SGD 1,754.00" at bounding box center [968, 308] width 70 height 16
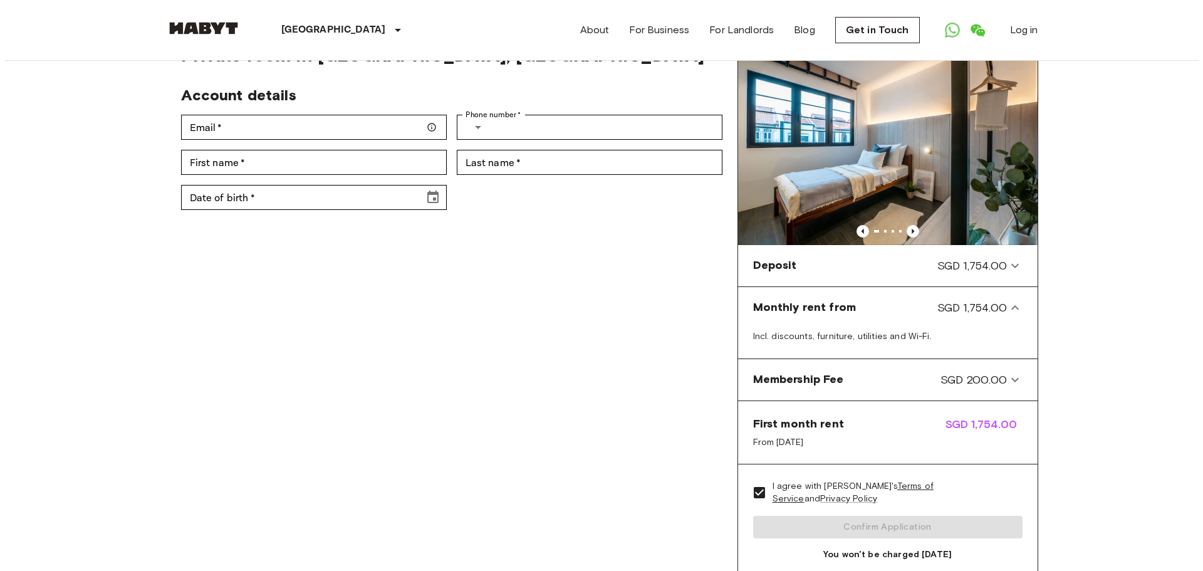
scroll to position [0, 0]
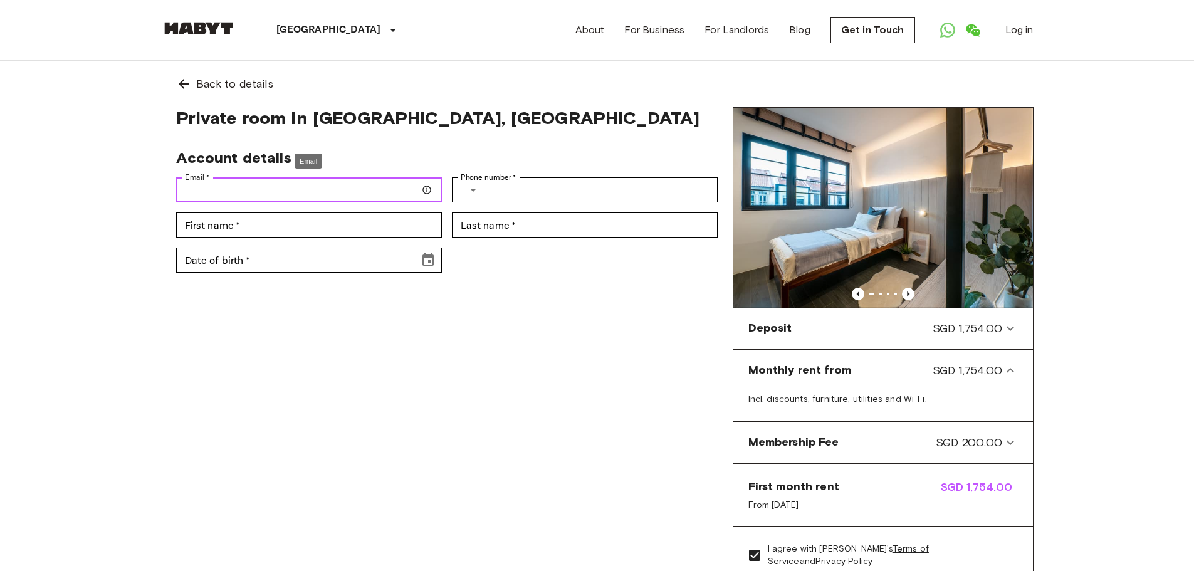
click at [322, 194] on input "Email   *" at bounding box center [309, 189] width 266 height 25
type input "**********"
click at [501, 194] on input "Phone number   *" at bounding box center [604, 189] width 227 height 25
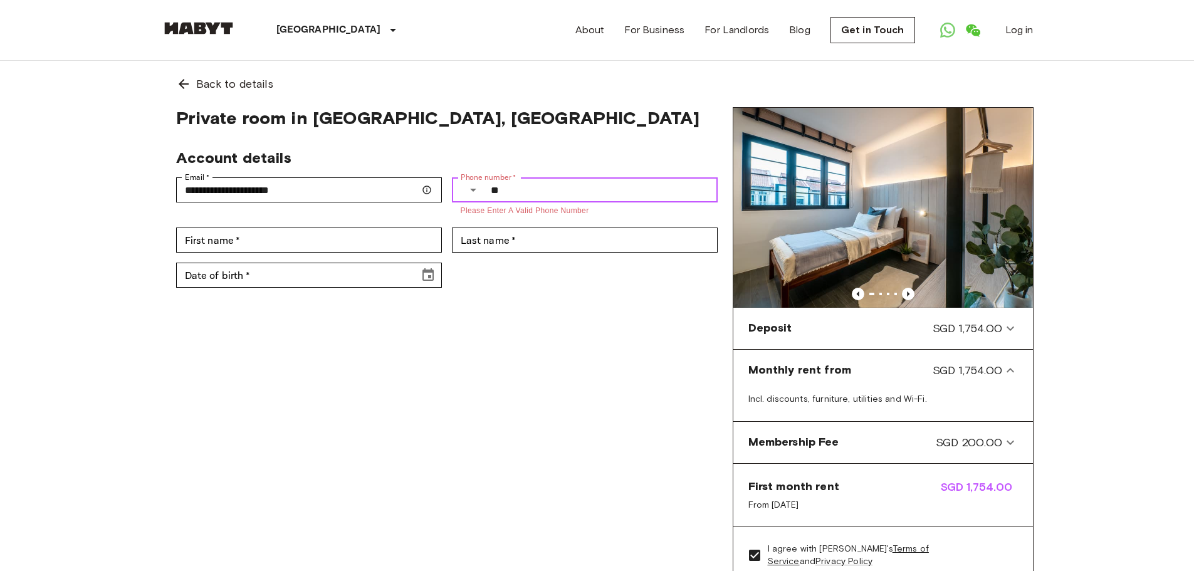
type input "*"
click at [473, 188] on icon "Select country" at bounding box center [473, 189] width 15 height 15
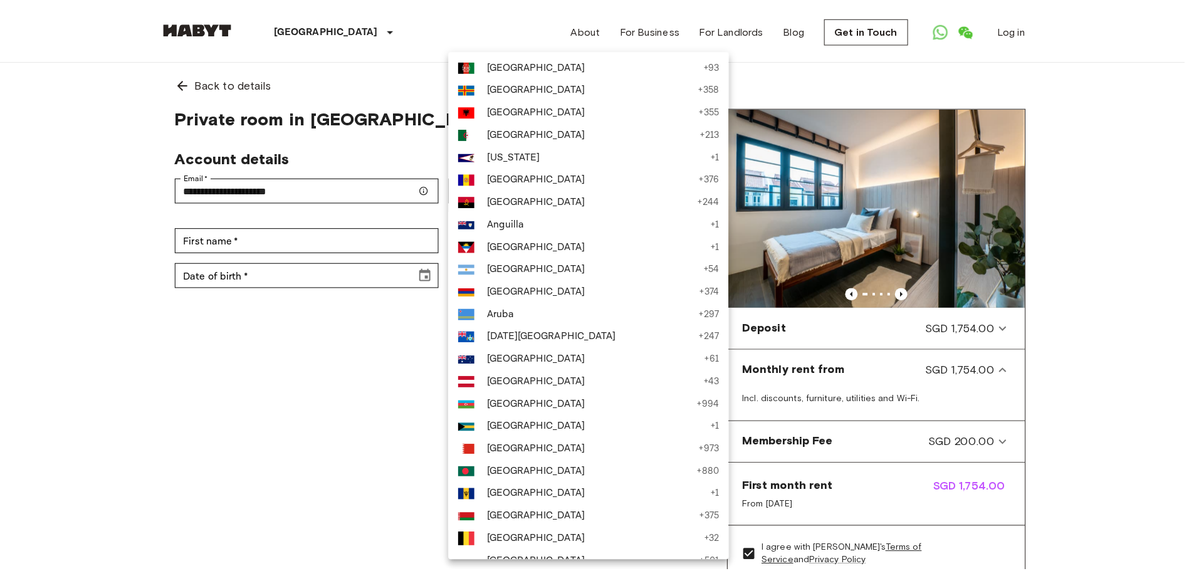
scroll to position [1995, 0]
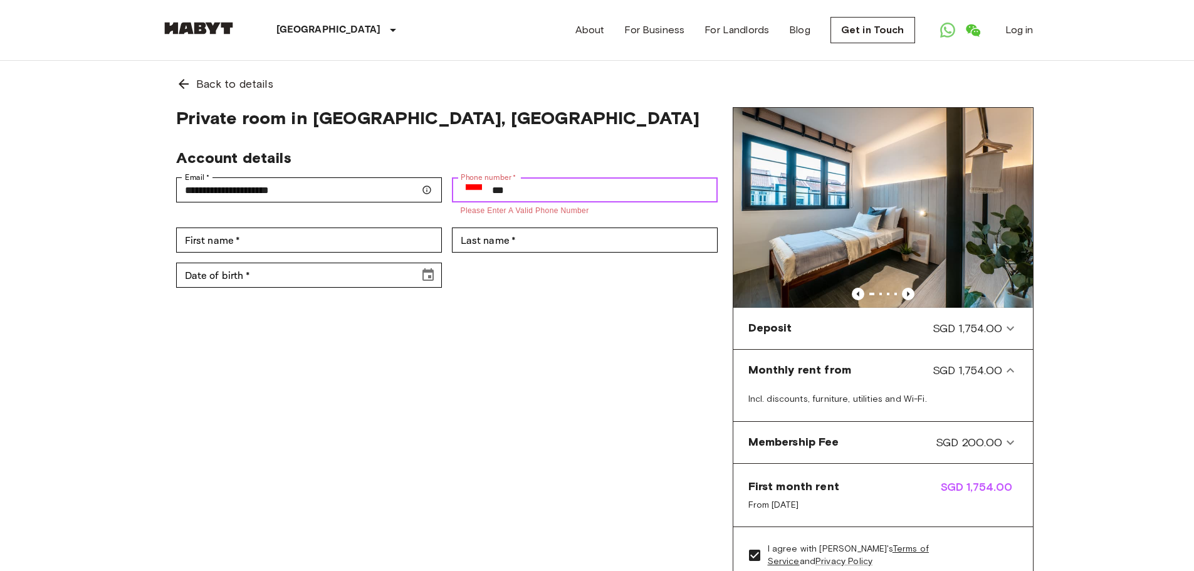
click at [577, 199] on input "***" at bounding box center [605, 189] width 226 height 25
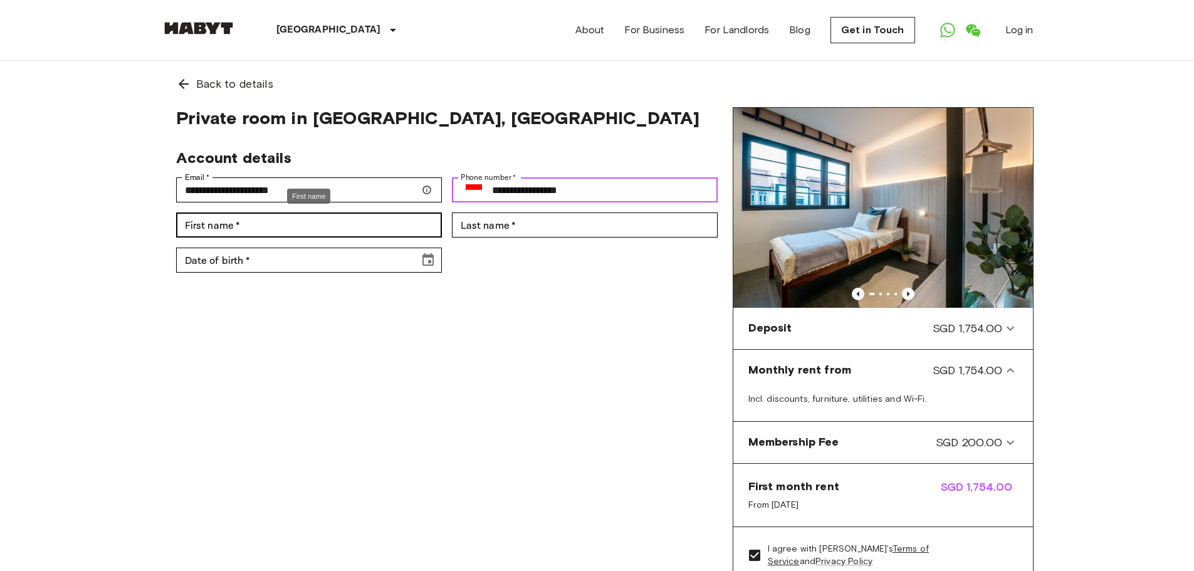
type input "**********"
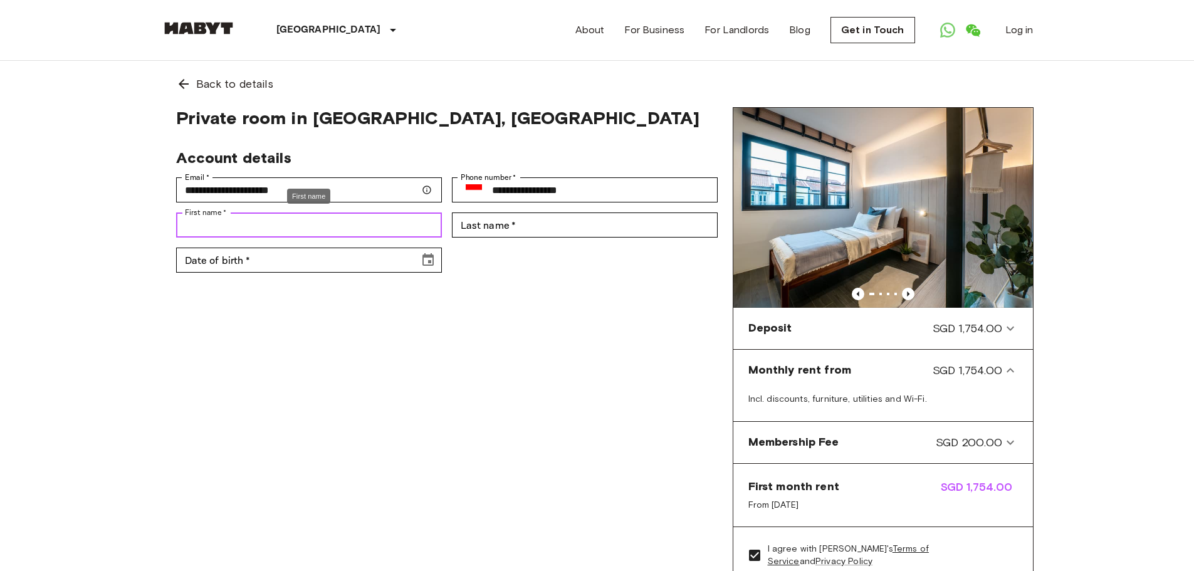
click at [328, 236] on input "First name   *" at bounding box center [309, 224] width 266 height 25
type input "********"
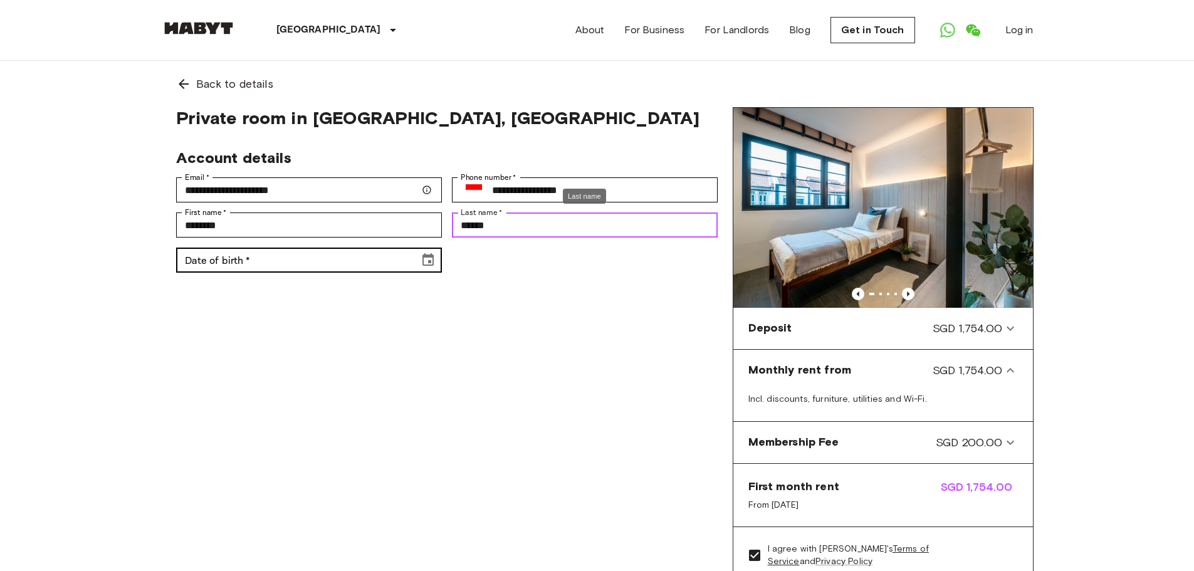
type input "******"
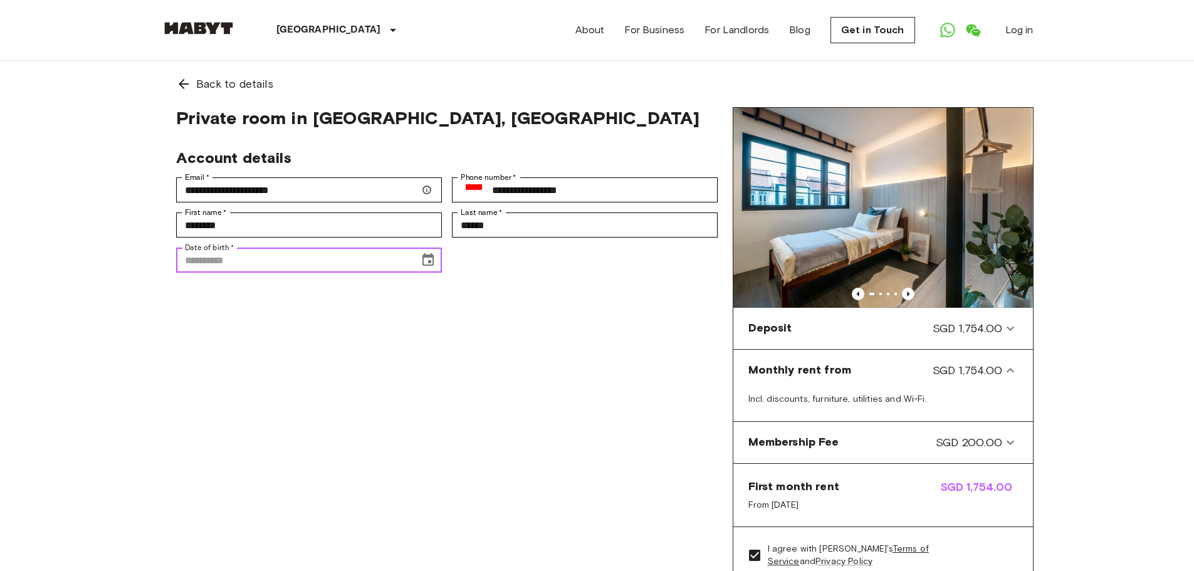
click at [298, 263] on input "Date of birth   *" at bounding box center [293, 260] width 234 height 25
drag, startPoint x: 220, startPoint y: 259, endPoint x: 249, endPoint y: 264, distance: 29.9
click at [249, 264] on input "**********" at bounding box center [293, 260] width 234 height 25
drag, startPoint x: 249, startPoint y: 264, endPoint x: 217, endPoint y: 261, distance: 32.7
click at [217, 261] on input "**********" at bounding box center [293, 260] width 234 height 25
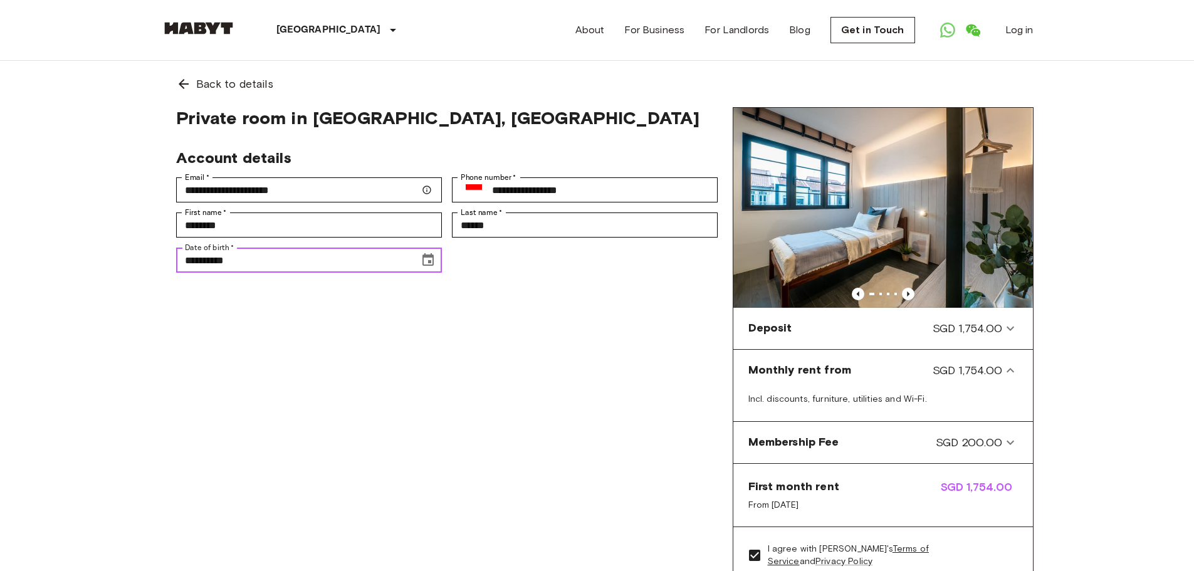
type input "**********"
click at [491, 308] on div "**********" at bounding box center [447, 373] width 572 height 532
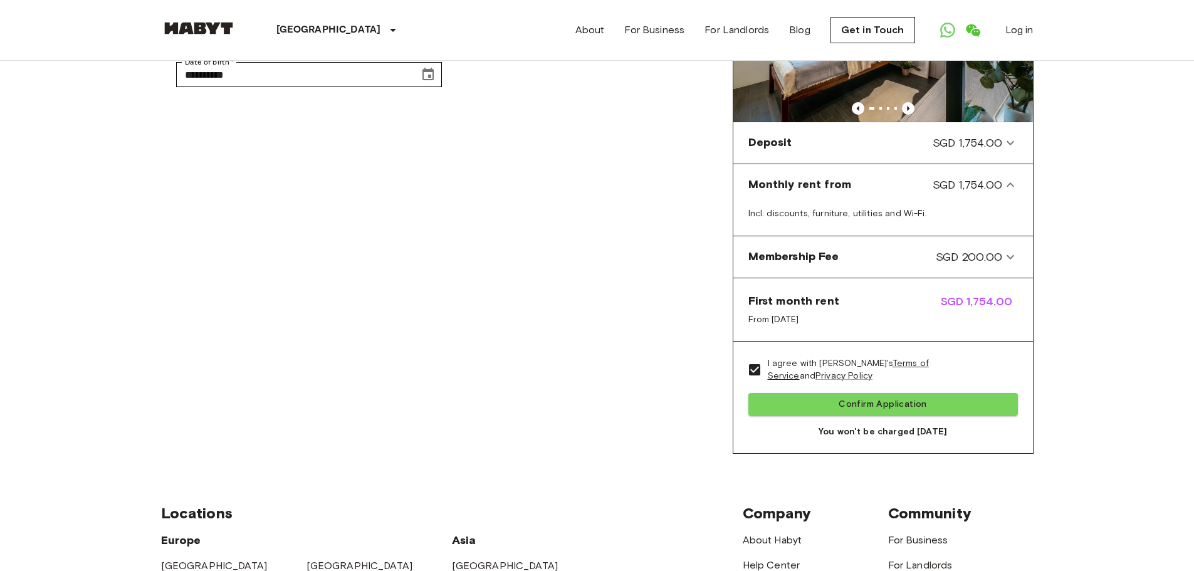
scroll to position [188, 0]
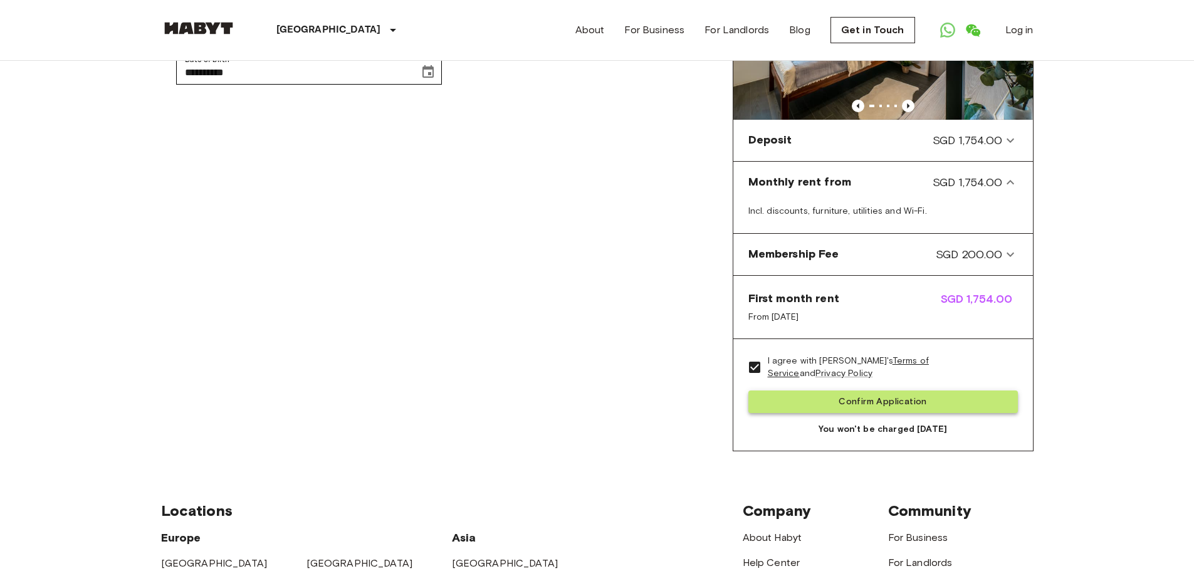
click at [831, 405] on button "Confirm Application" at bounding box center [882, 401] width 269 height 23
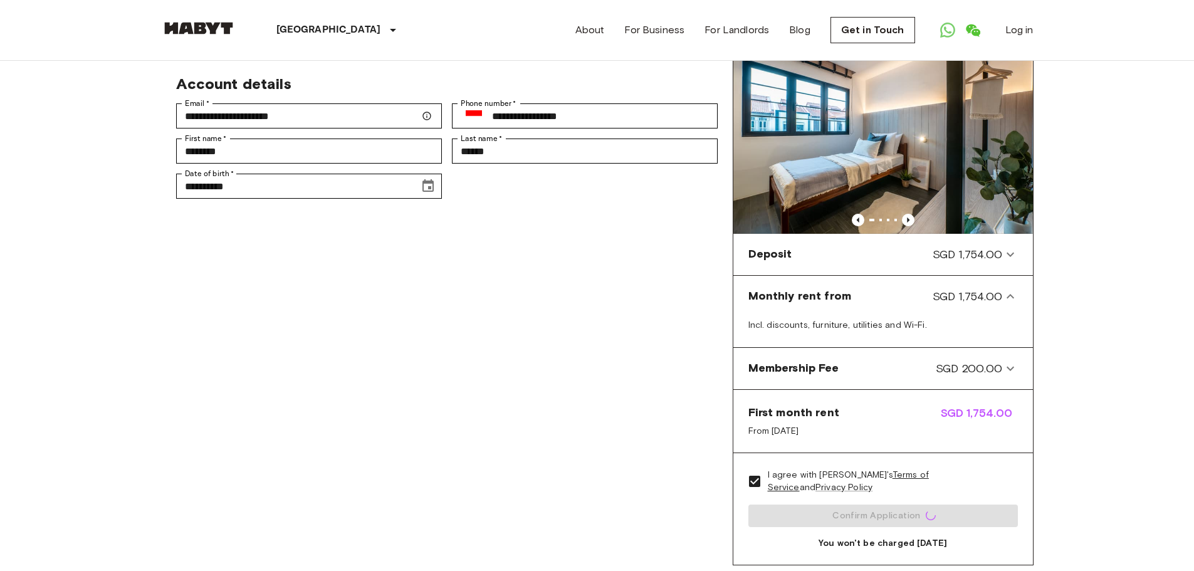
scroll to position [0, 0]
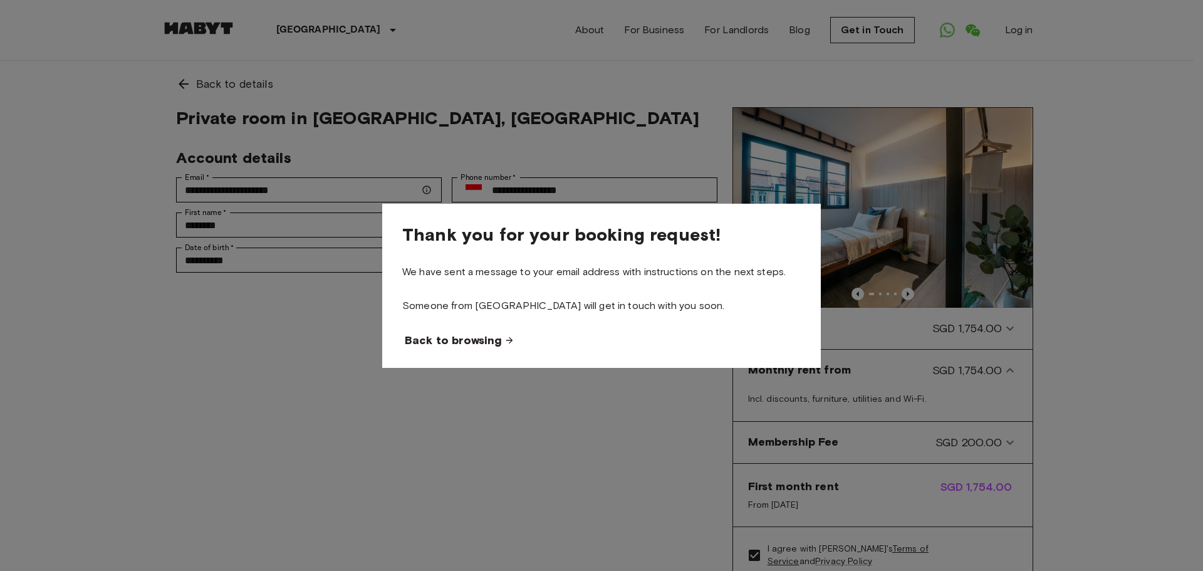
click at [488, 343] on span "Back to browsing" at bounding box center [453, 340] width 97 height 15
